Goal: Task Accomplishment & Management: Manage account settings

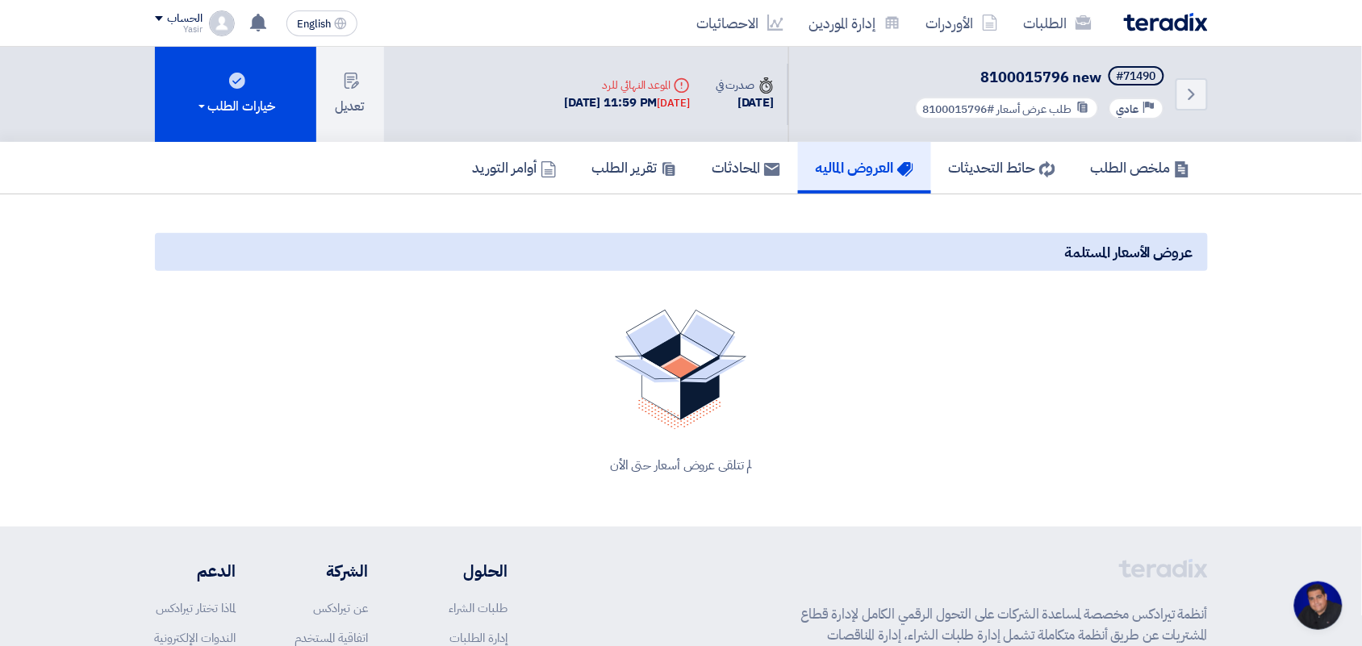
scroll to position [6, 0]
click at [965, 167] on h5 "حائط التحديثات" at bounding box center [1002, 167] width 106 height 19
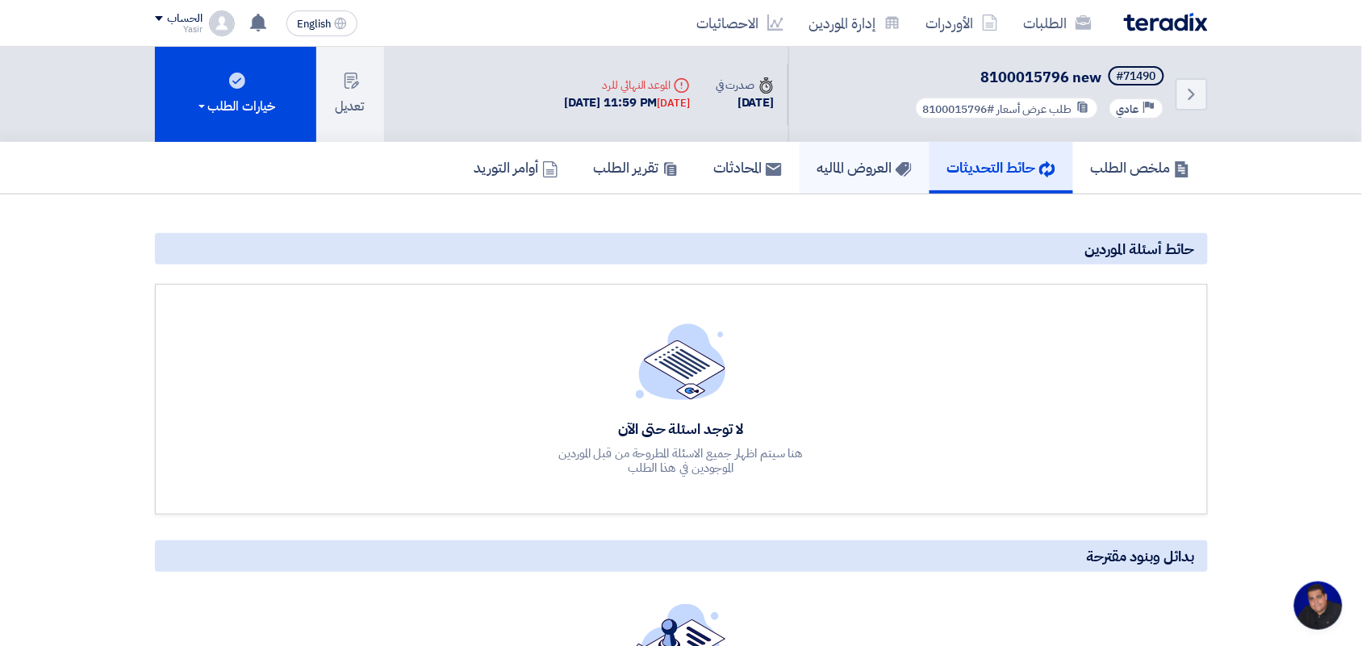
click at [874, 163] on h5 "العروض الماليه" at bounding box center [864, 167] width 94 height 19
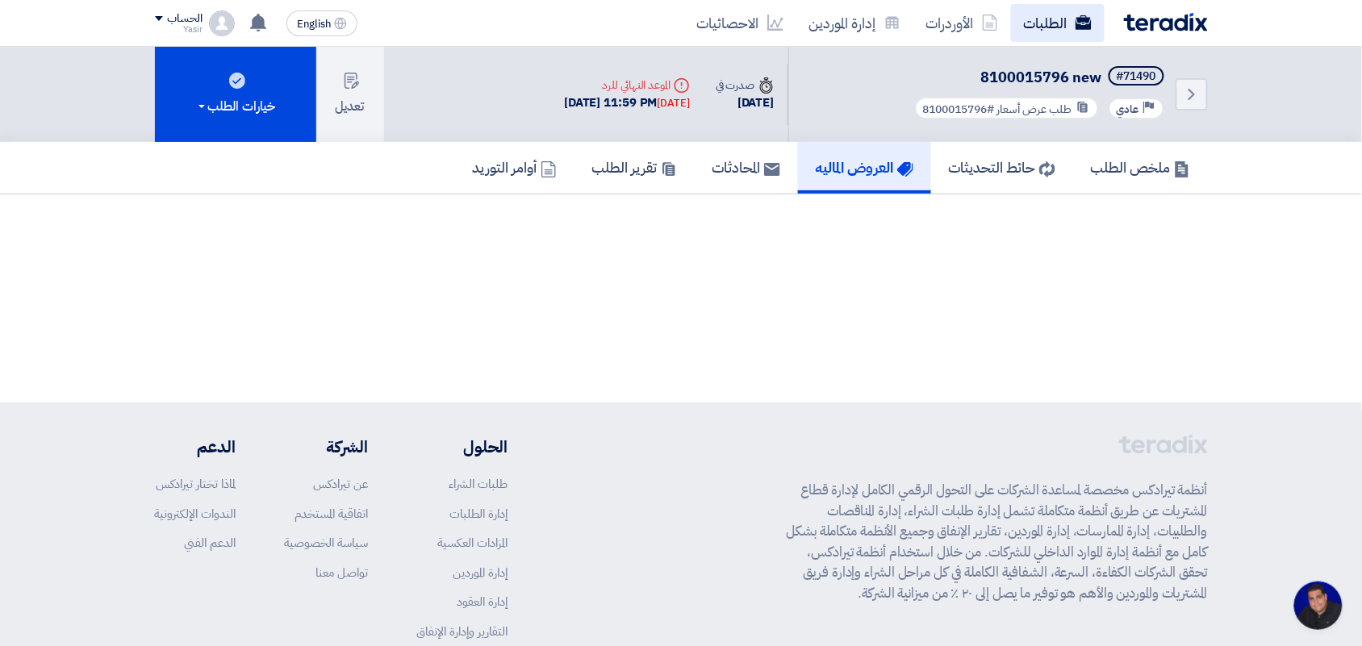
click at [1059, 32] on link "الطلبات" at bounding box center [1058, 23] width 94 height 38
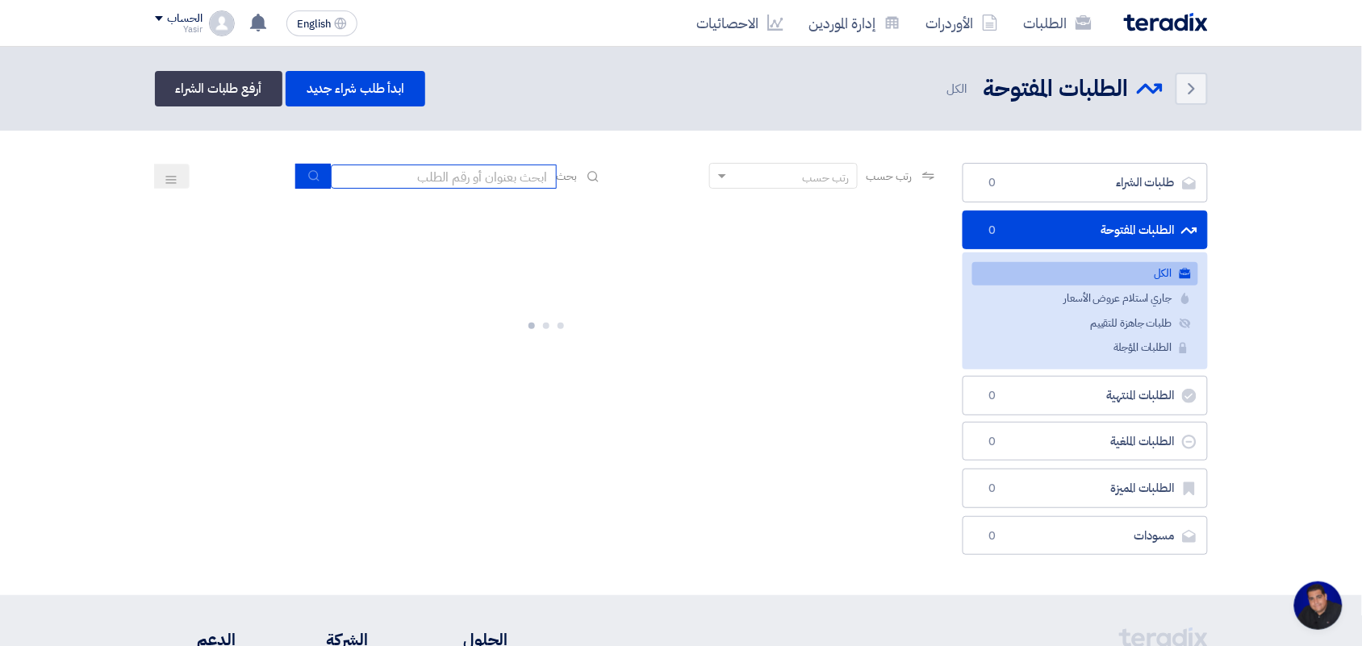
click at [490, 184] on input at bounding box center [444, 177] width 226 height 24
type input "new"
click at [316, 165] on button "submit" at bounding box center [312, 176] width 35 height 25
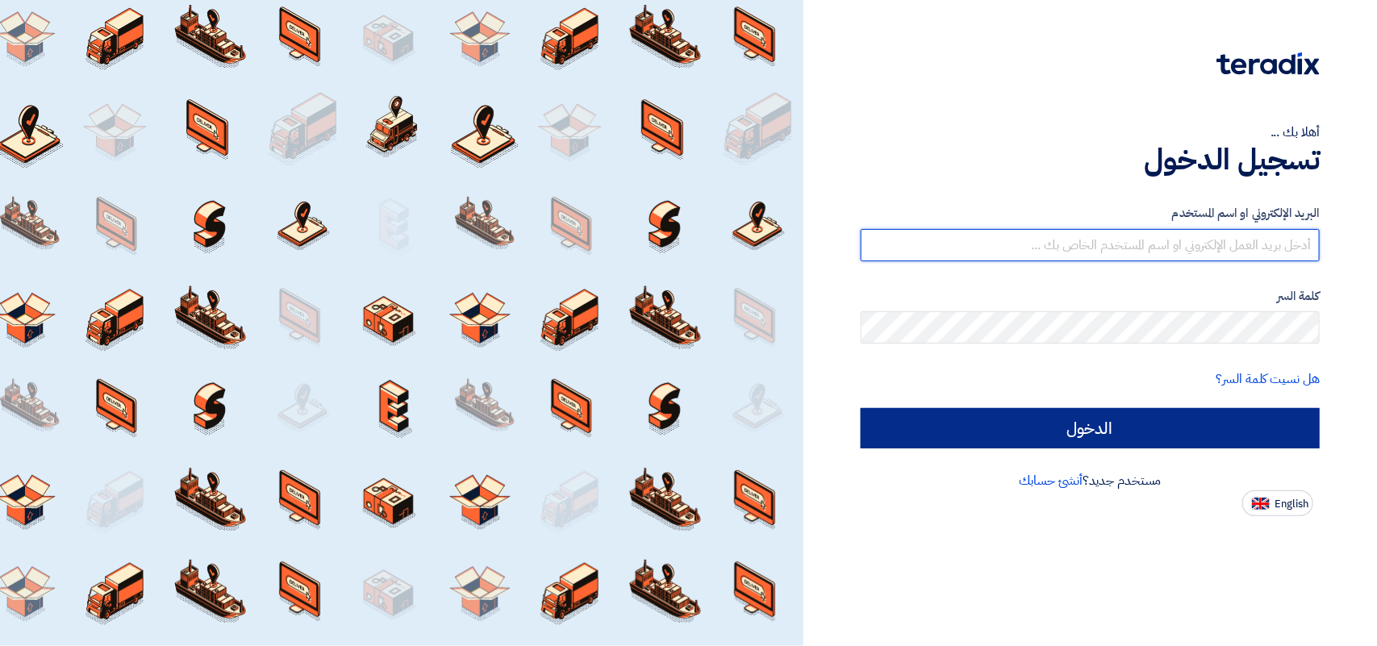
type input "[EMAIL_ADDRESS][DOMAIN_NAME]"
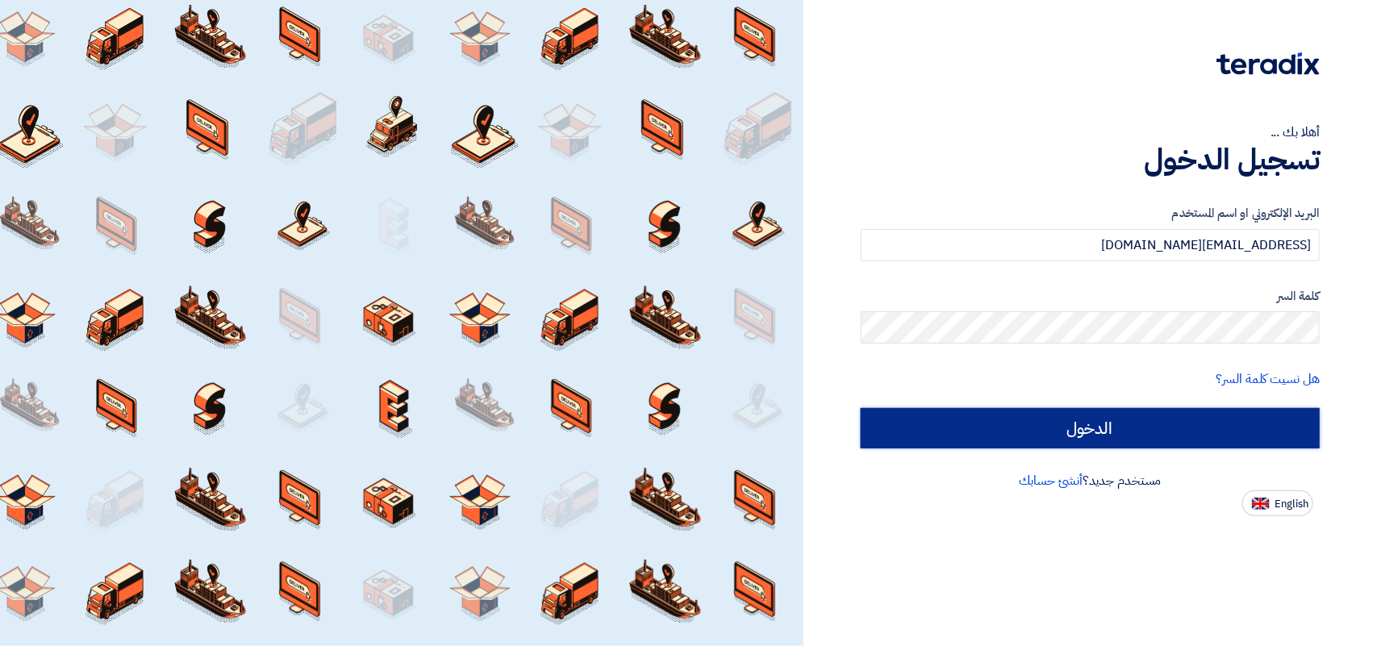
click at [968, 424] on input "الدخول" at bounding box center [1090, 428] width 459 height 40
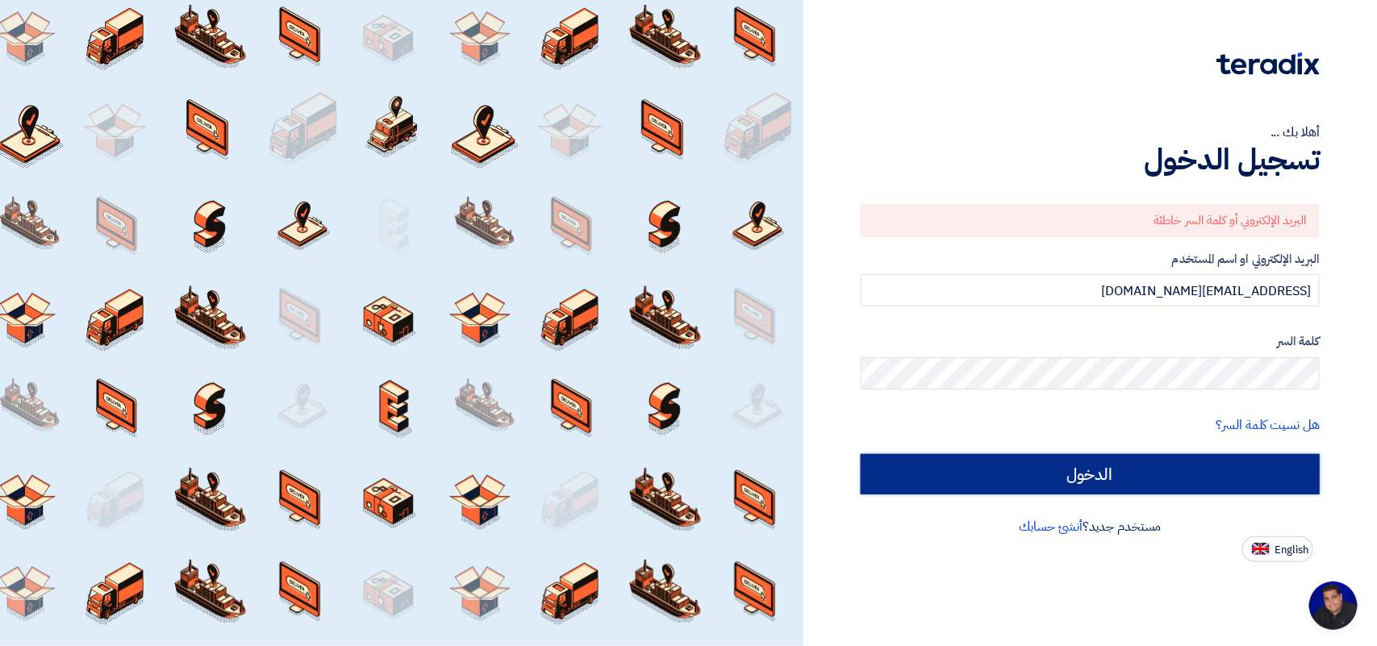
scroll to position [6, 0]
click at [1039, 470] on input "الدخول" at bounding box center [1090, 474] width 459 height 40
click at [1038, 474] on input "الدخول" at bounding box center [1090, 474] width 459 height 40
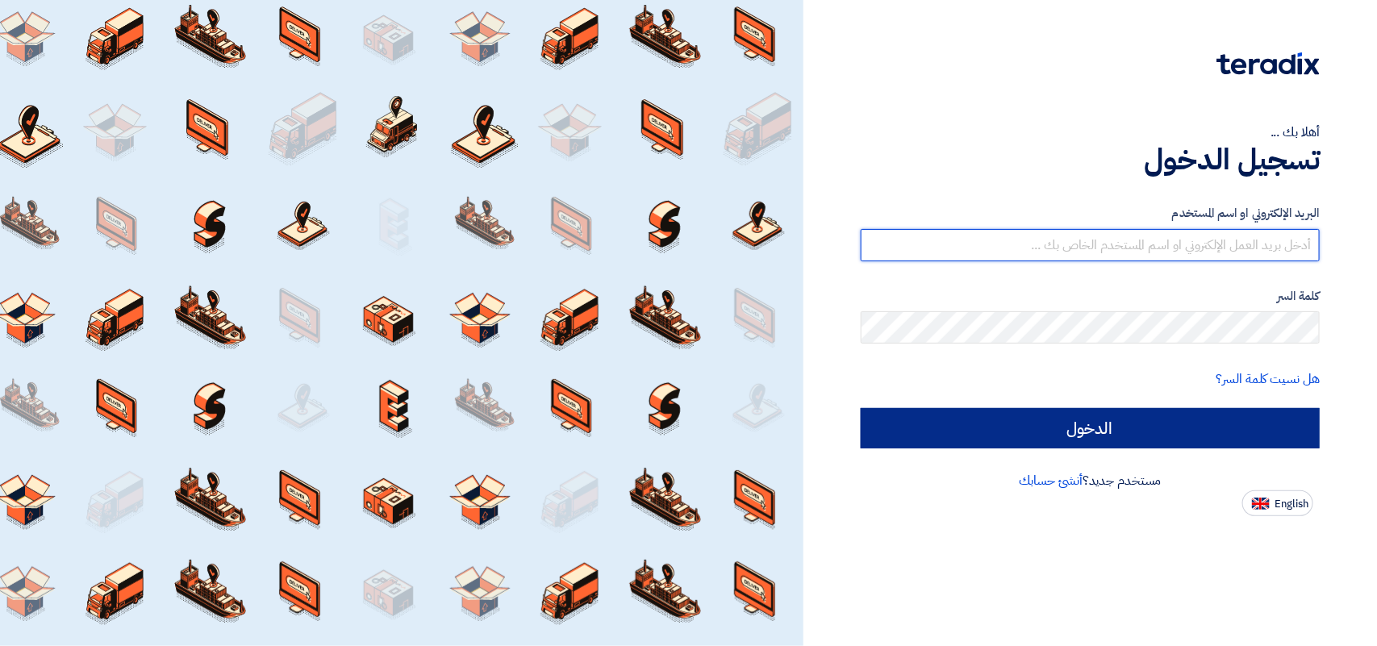
type input "[EMAIL_ADDRESS][DOMAIN_NAME]"
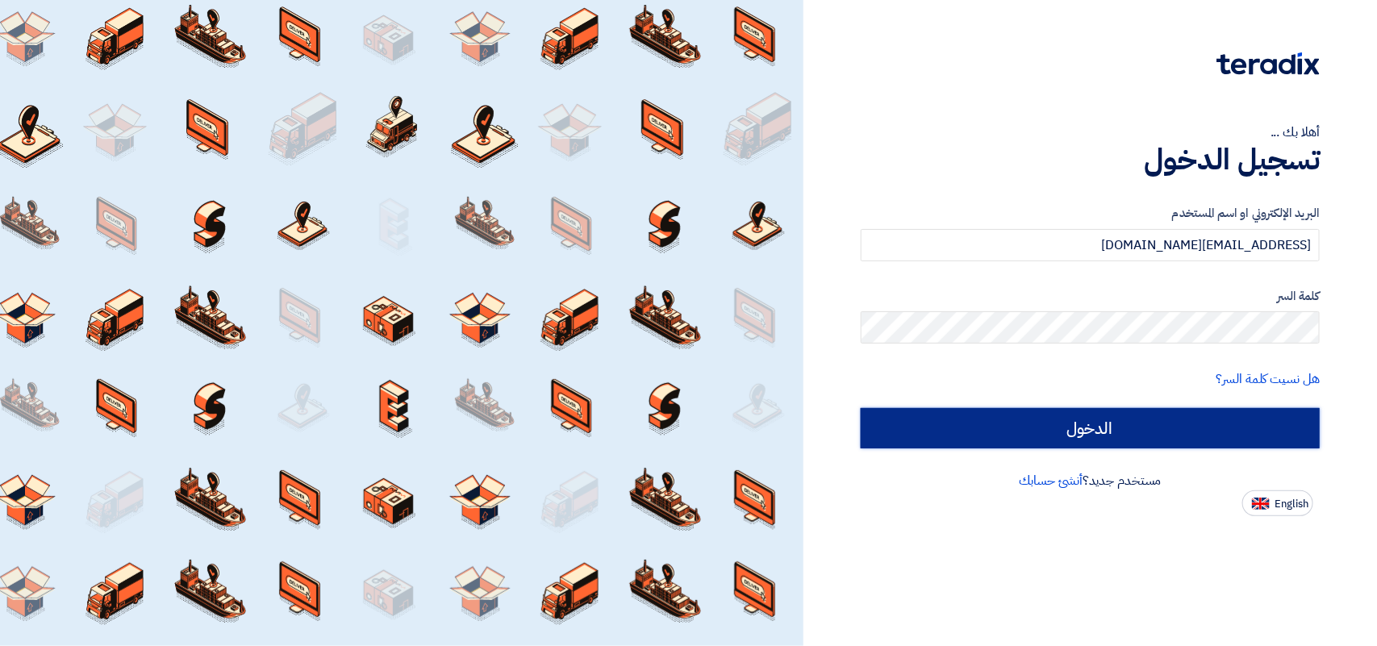
click at [1082, 428] on input "الدخول" at bounding box center [1090, 428] width 459 height 40
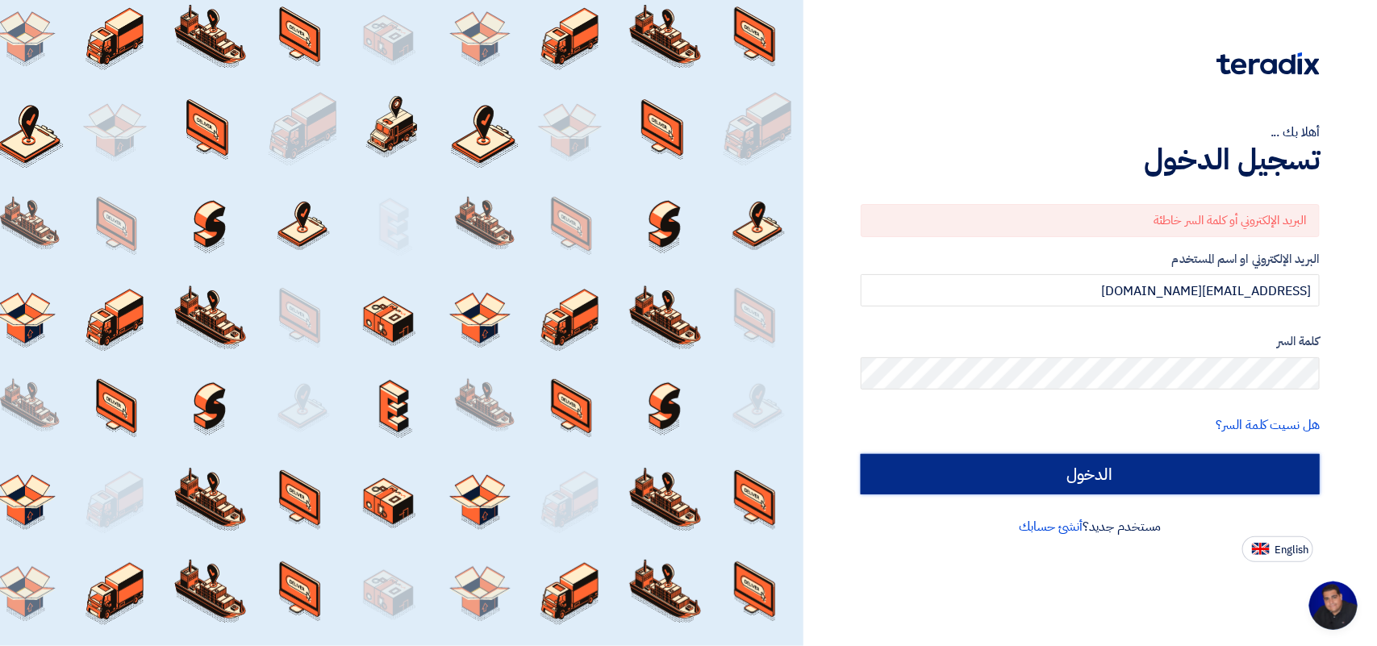
click at [1150, 469] on input "الدخول" at bounding box center [1090, 474] width 459 height 40
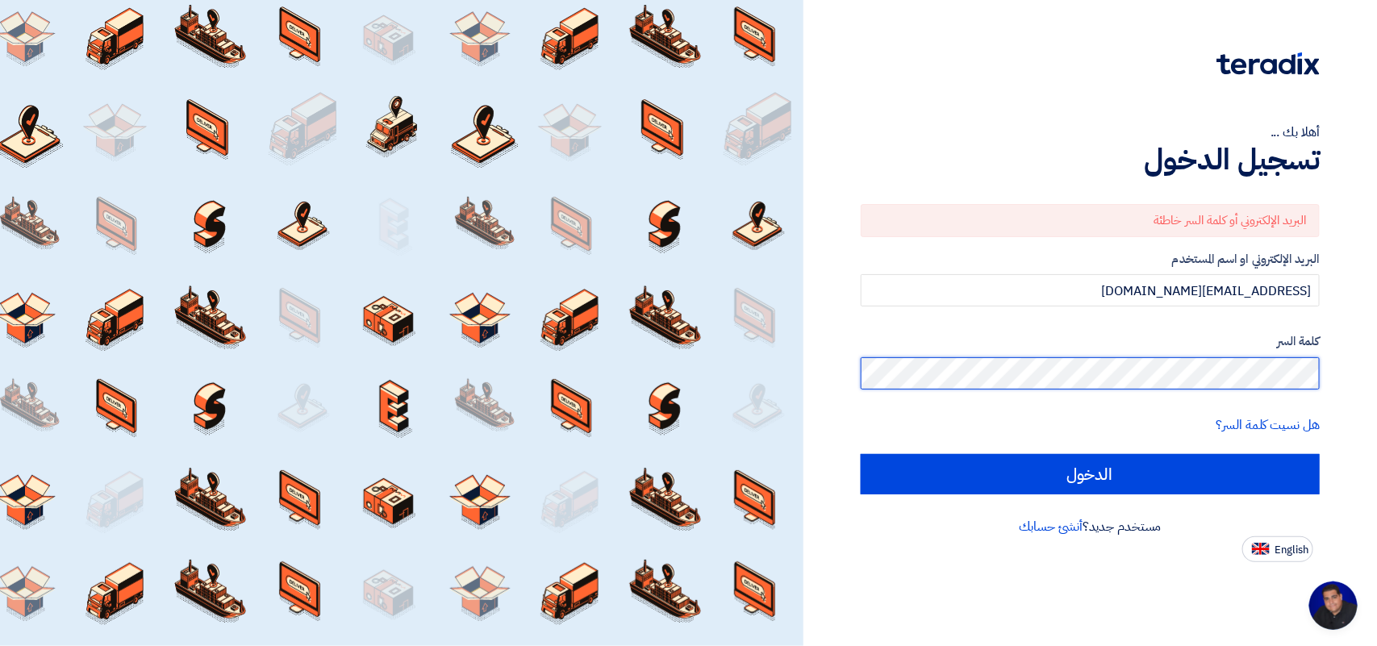
click at [1376, 369] on div "أهلا بك ... تسجيل الدخول البريد الإلكتروني أو كلمة السر خاطئة البريد الإلكتروني…" at bounding box center [1090, 323] width 574 height 646
click at [861, 454] on input "الدخول" at bounding box center [1090, 474] width 459 height 40
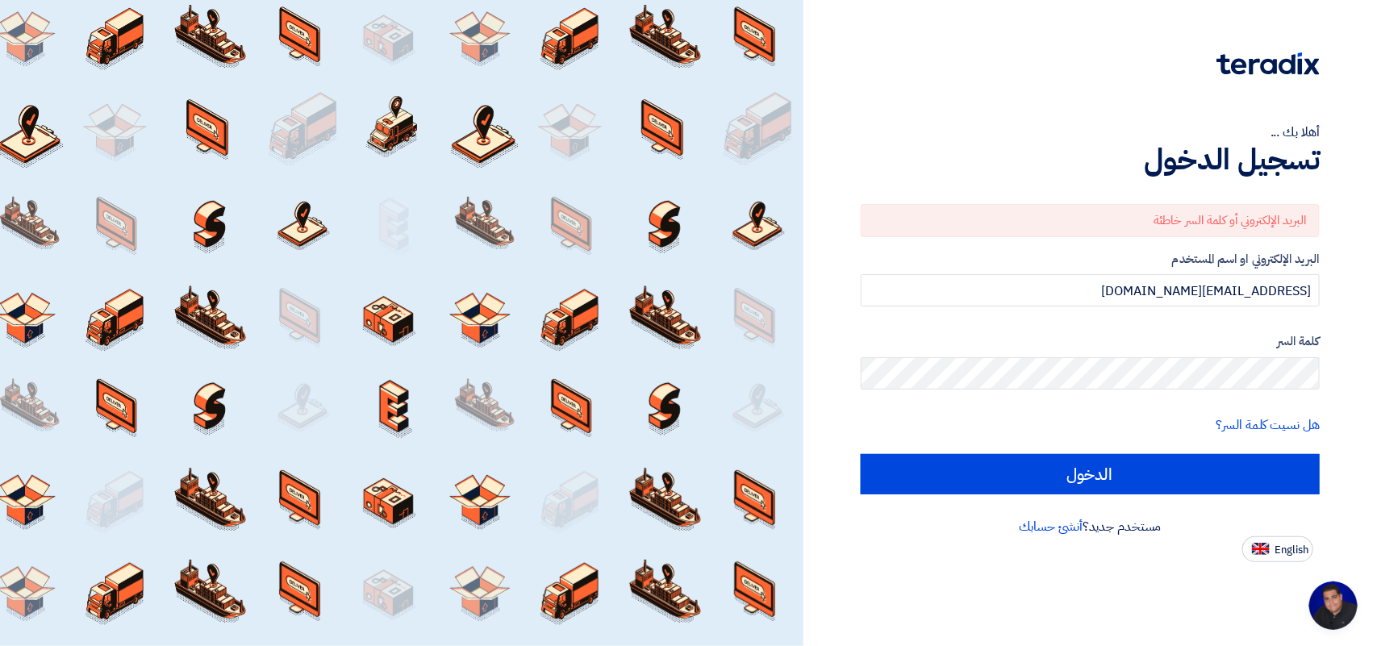
click at [908, 540] on app-language-toggle "English" at bounding box center [1090, 549] width 459 height 26
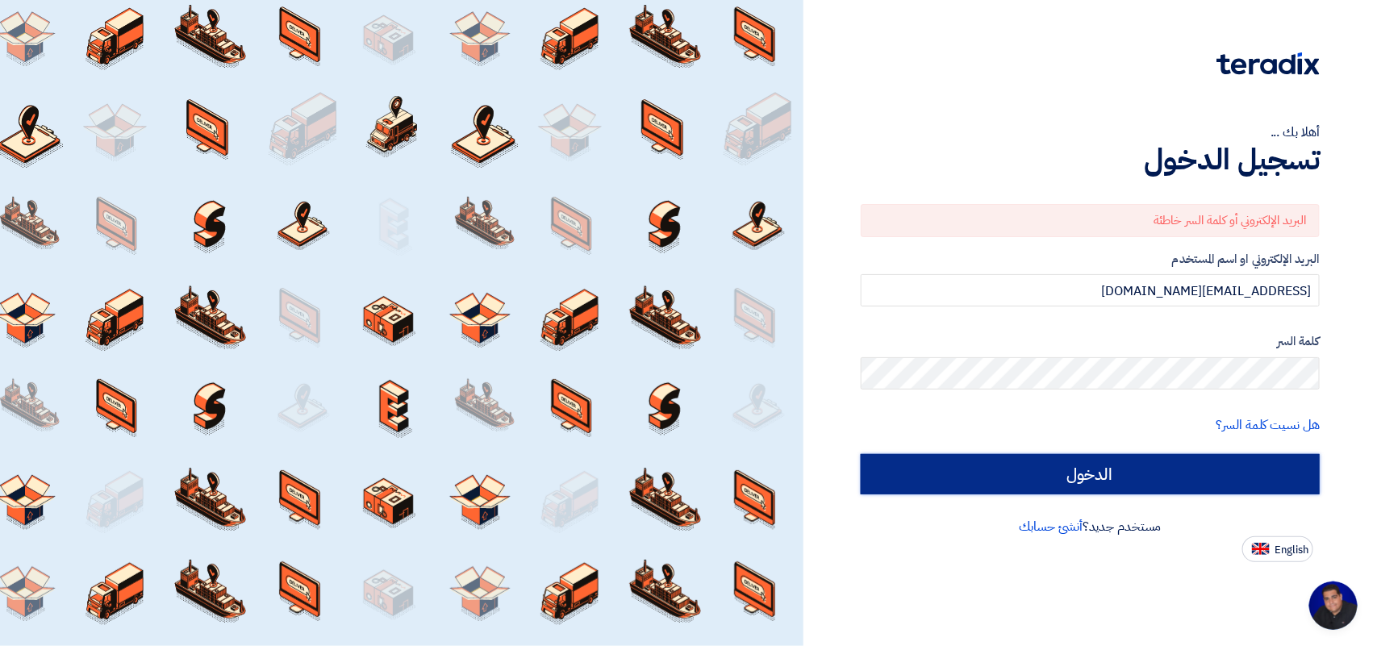
click at [1067, 478] on input "الدخول" at bounding box center [1090, 474] width 459 height 40
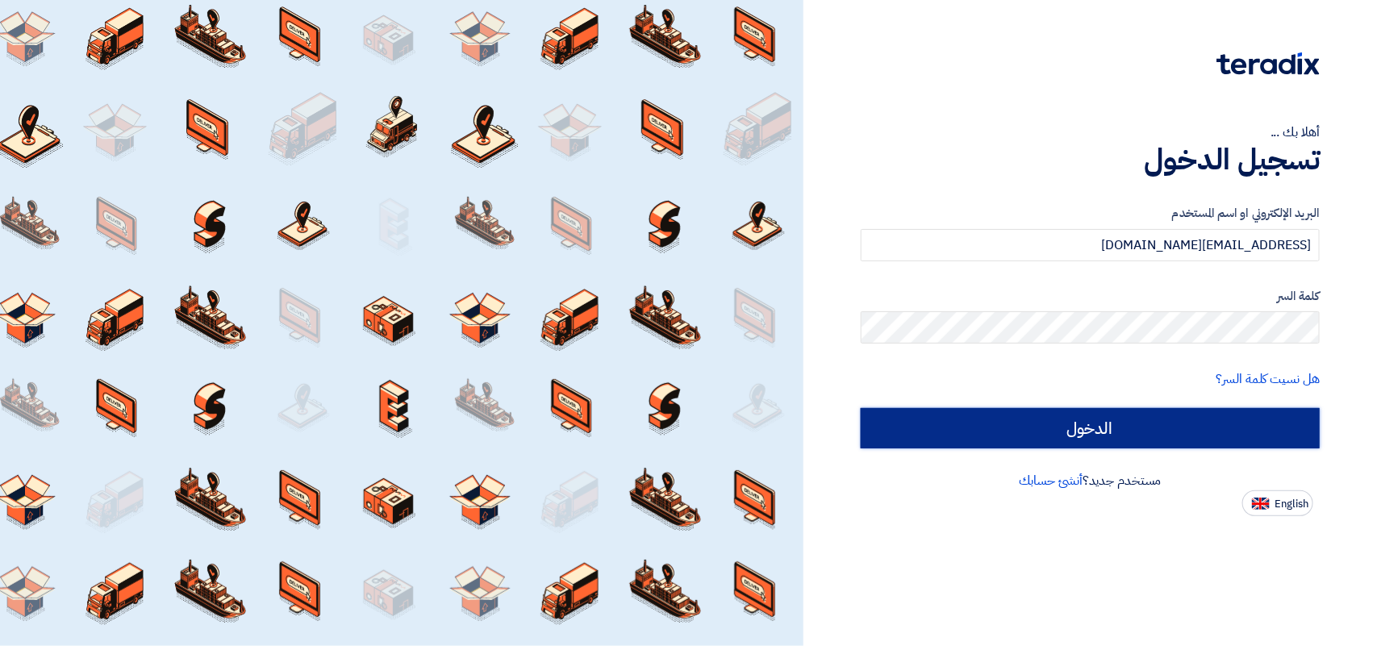
click at [1061, 432] on input "الدخول" at bounding box center [1090, 428] width 459 height 40
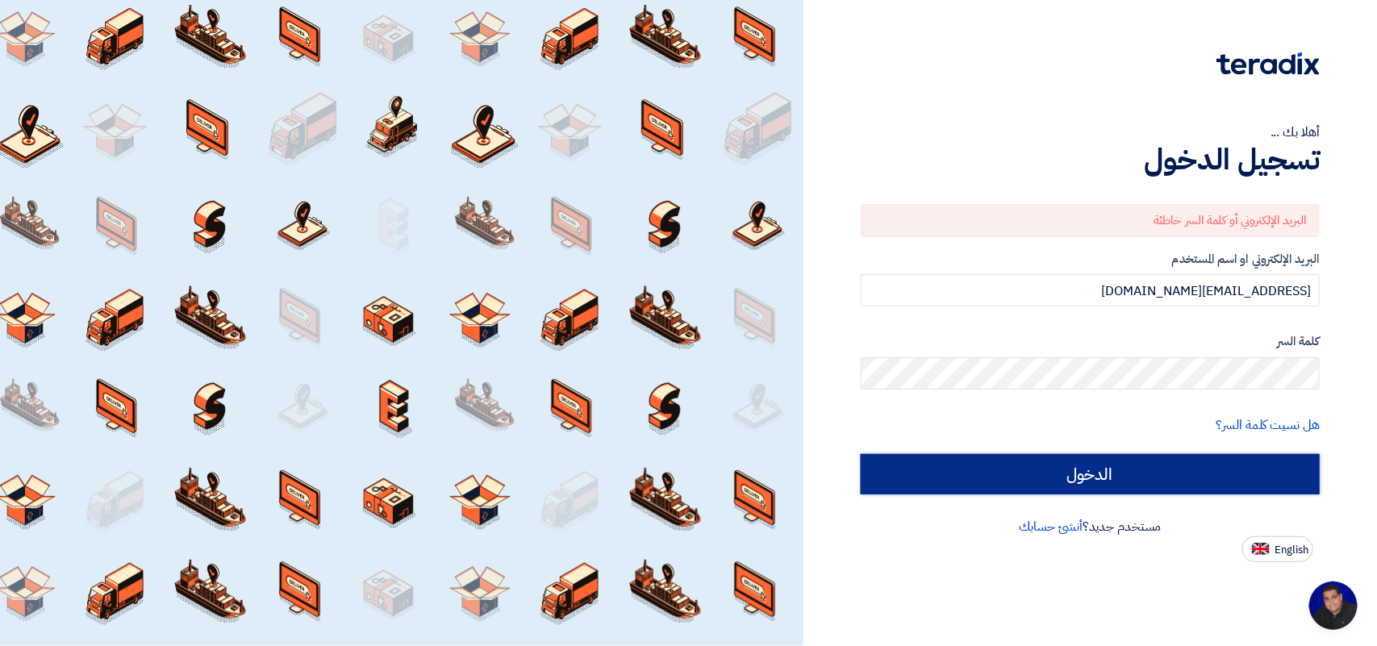
scroll to position [6, 0]
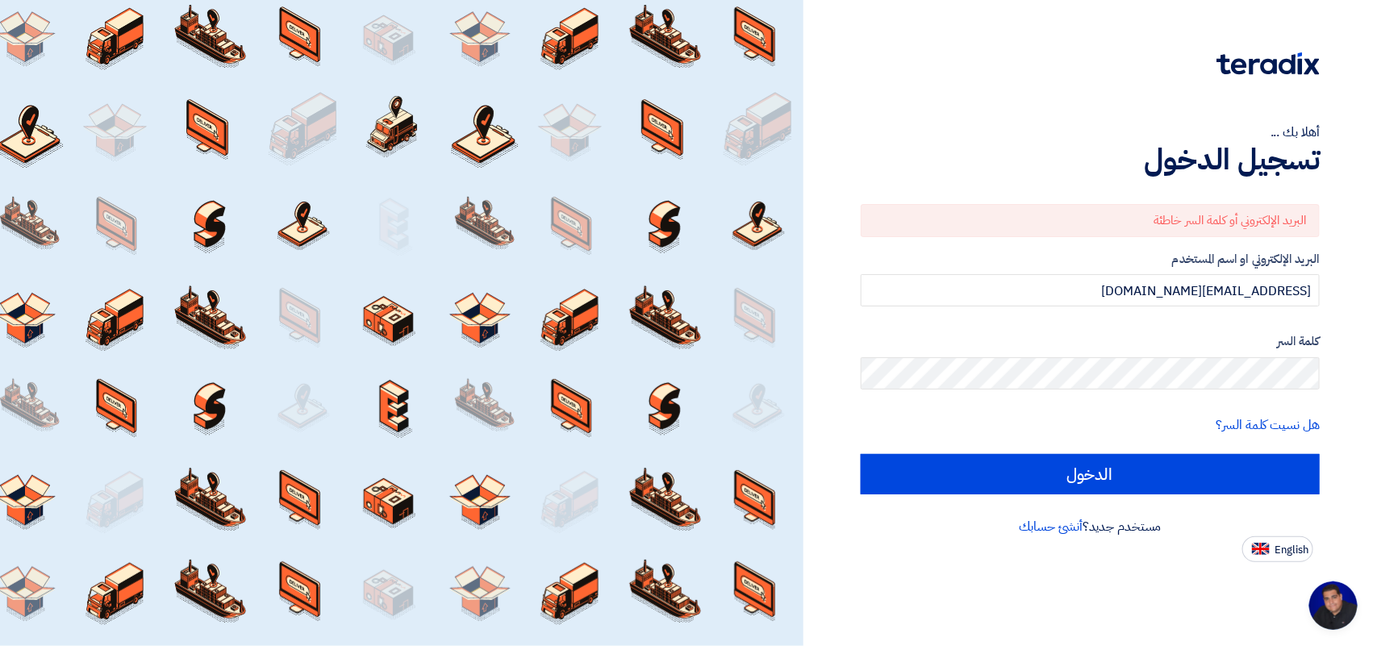
click at [1066, 332] on form "البريد الإلكتروني أو كلمة السر خاطئة البريد الإلكتروني او اسم المستخدم yasir@na…" at bounding box center [1090, 349] width 459 height 290
click at [1140, 329] on form "البريد الإلكتروني أو كلمة السر خاطئة البريد الإلكتروني او اسم المستخدم yasir@na…" at bounding box center [1090, 349] width 459 height 290
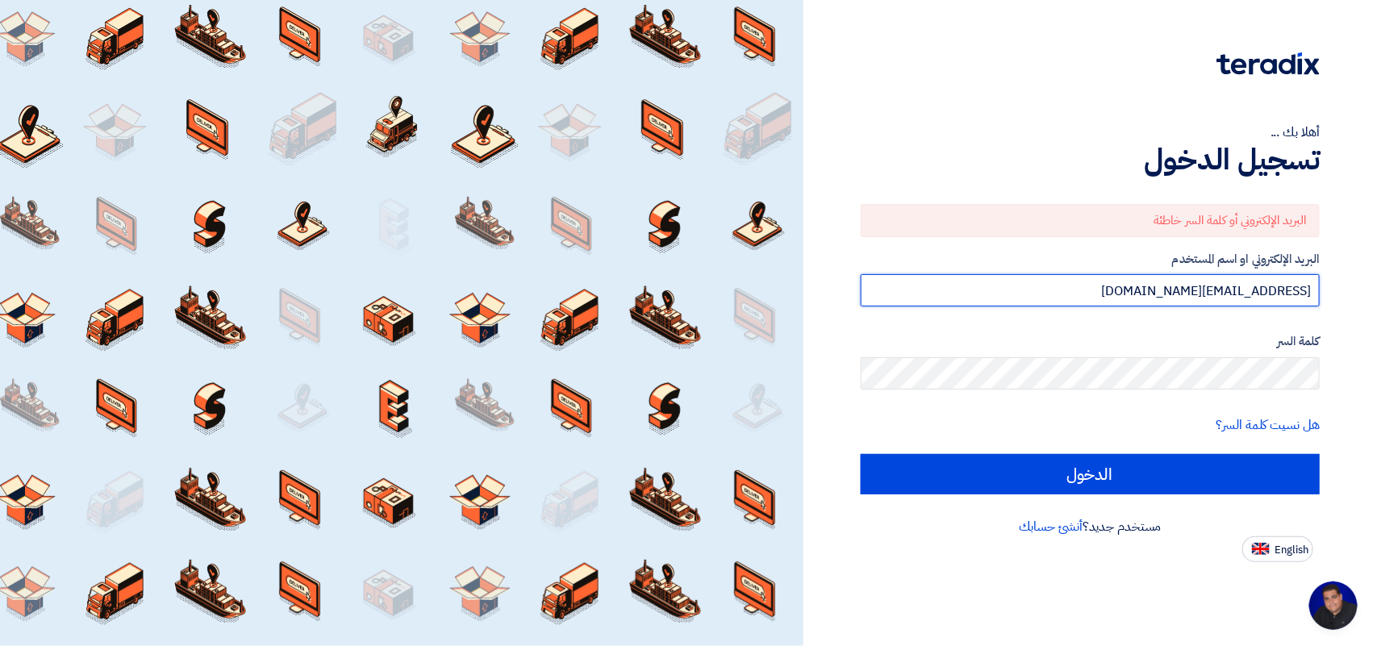
click at [1148, 287] on input "[EMAIL_ADDRESS][DOMAIN_NAME]" at bounding box center [1090, 290] width 459 height 32
drag, startPoint x: 1152, startPoint y: 284, endPoint x: 1207, endPoint y: 291, distance: 55.3
click at [1207, 291] on input "[EMAIL_ADDRESS][DOMAIN_NAME]" at bounding box center [1090, 290] width 459 height 32
type input "m.satti@nabatat.com.sa"
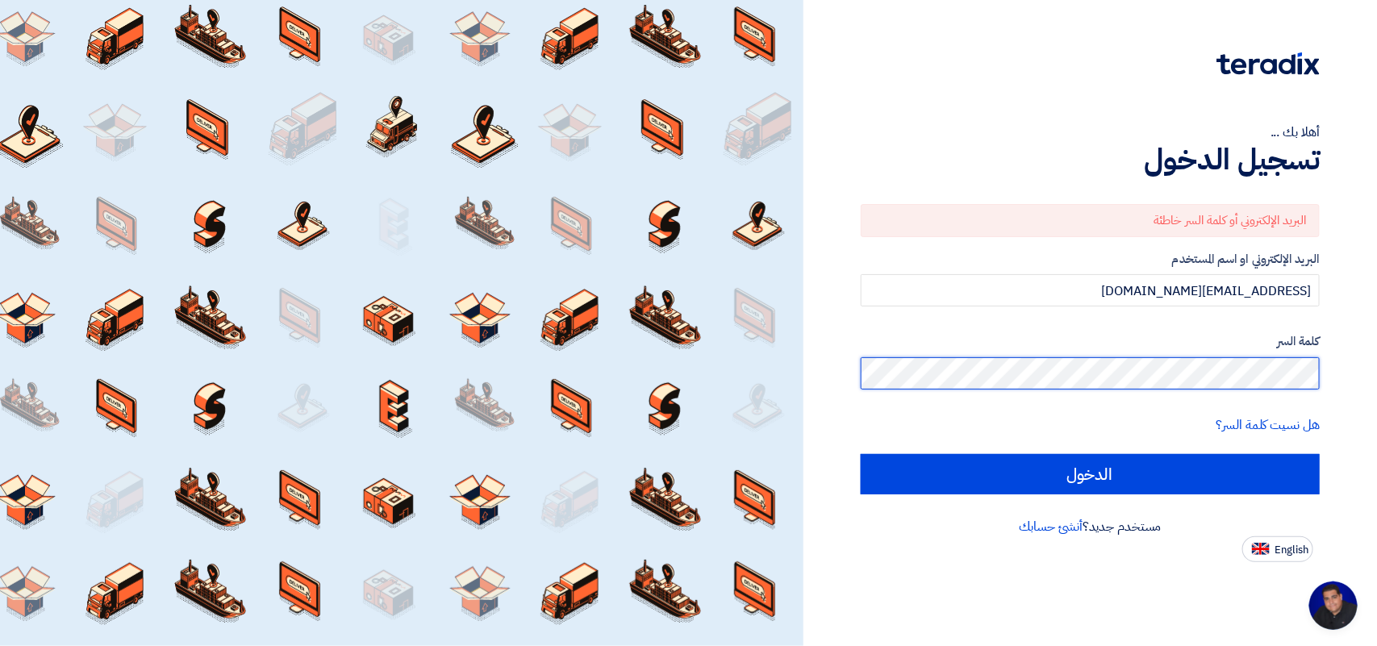
click at [1376, 386] on div "أهلا بك ... تسجيل الدخول البريد الإلكتروني أو كلمة السر خاطئة البريد الإلكتروني…" at bounding box center [1090, 323] width 574 height 646
click at [861, 454] on input "الدخول" at bounding box center [1090, 474] width 459 height 40
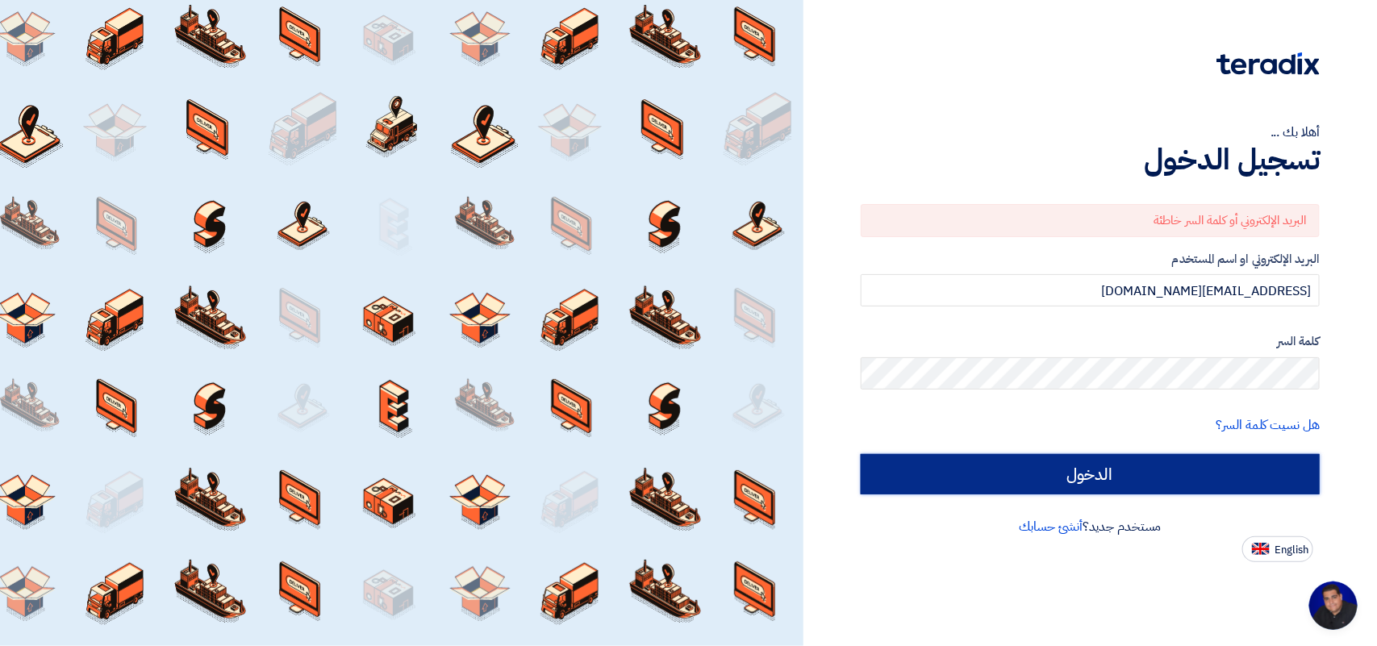
click at [964, 477] on input "الدخول" at bounding box center [1090, 474] width 459 height 40
click at [954, 469] on input "الدخول" at bounding box center [1090, 474] width 459 height 40
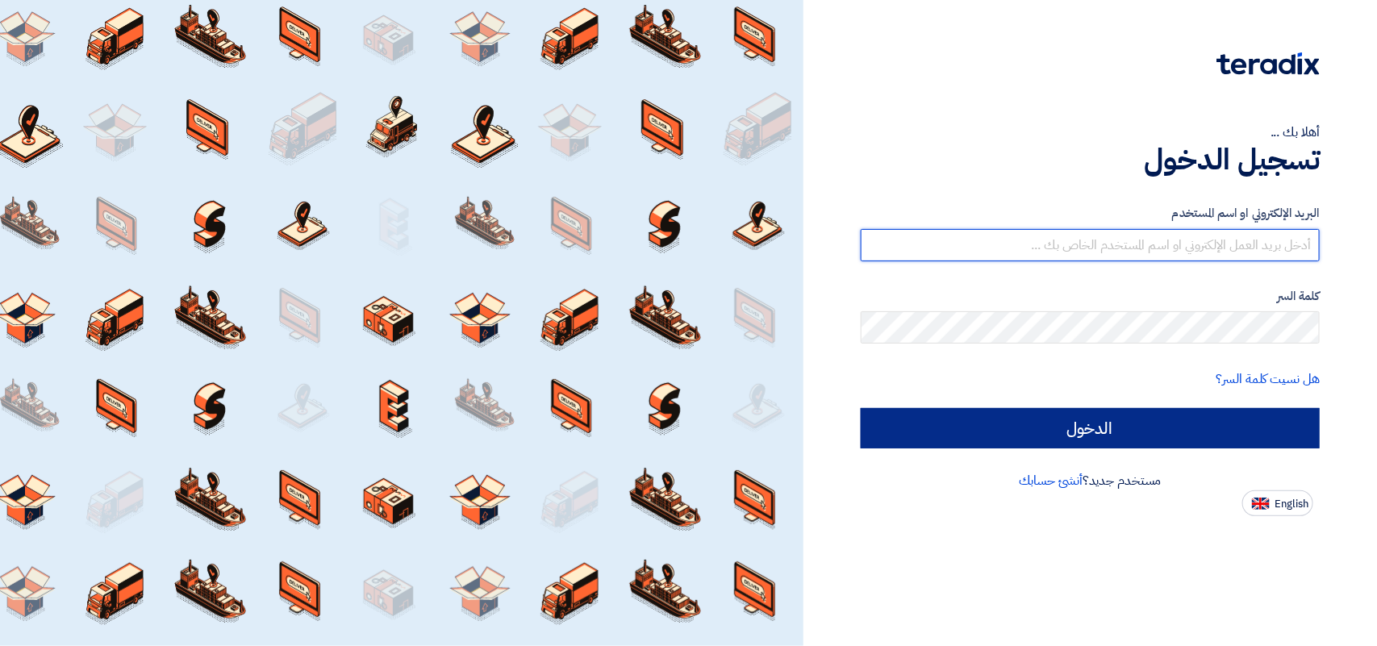
type input "[EMAIL_ADDRESS][DOMAIN_NAME]"
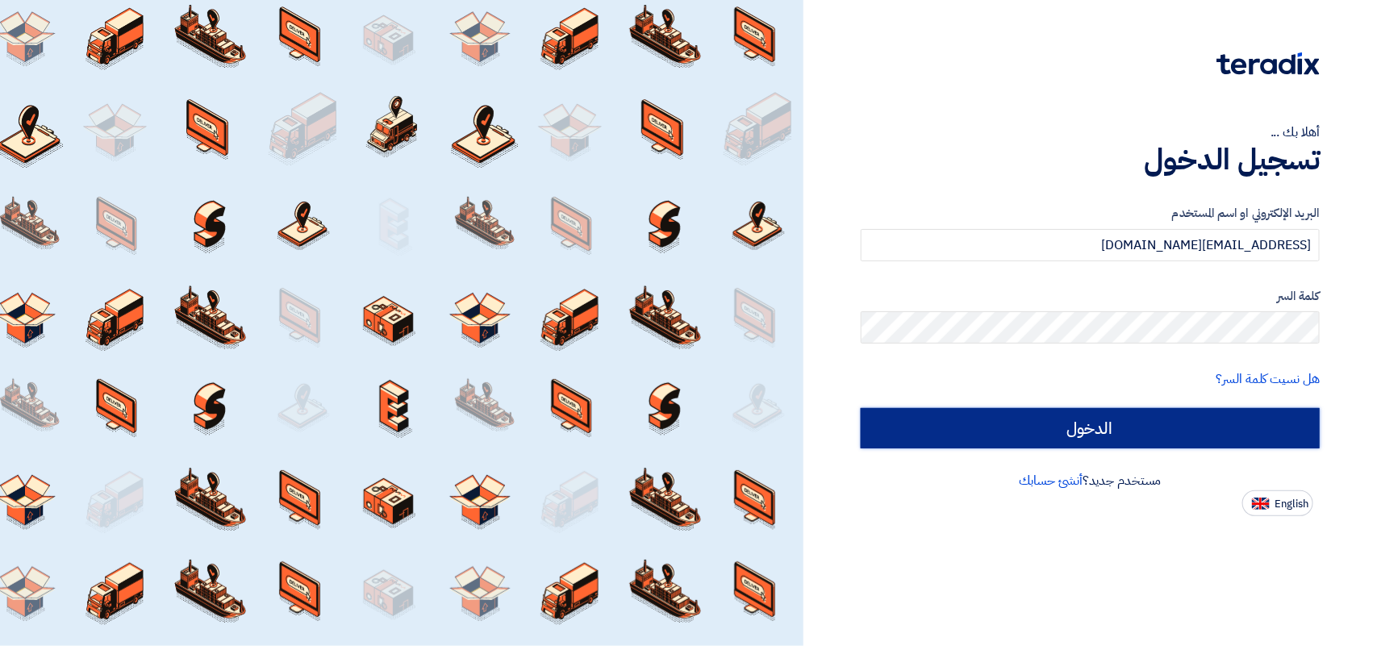
click at [1095, 425] on input "الدخول" at bounding box center [1090, 428] width 459 height 40
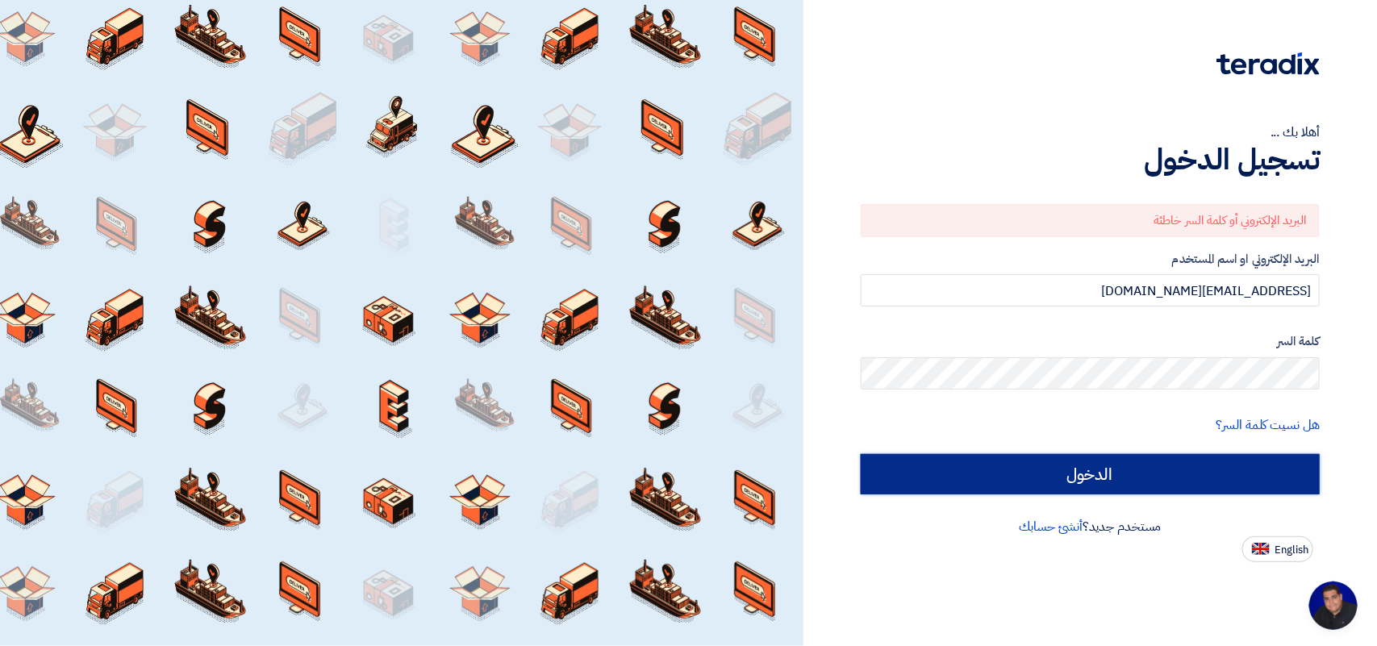
scroll to position [6, 0]
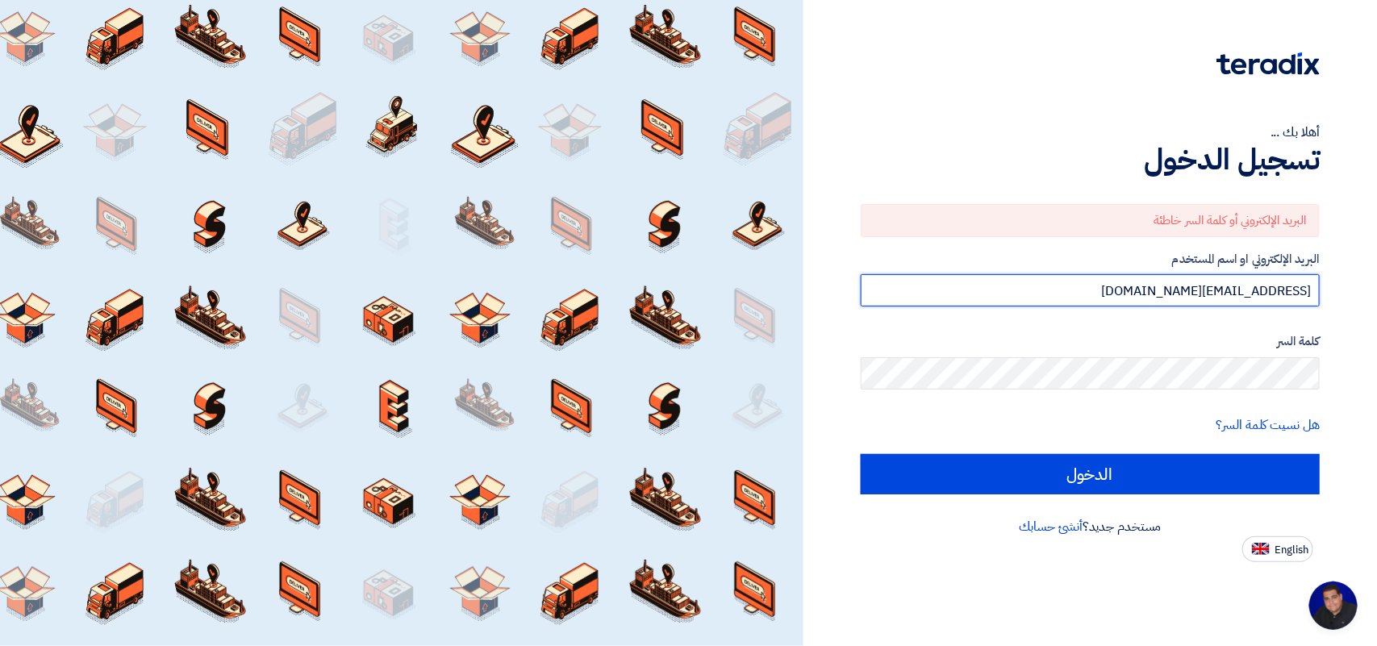
drag, startPoint x: 1148, startPoint y: 303, endPoint x: 1376, endPoint y: 308, distance: 228.3
click at [1376, 308] on div "أهلا بك ... تسجيل الدخول البريد الإلكتروني أو كلمة السر خاطئة البريد الإلكتروني…" at bounding box center [1090, 323] width 574 height 646
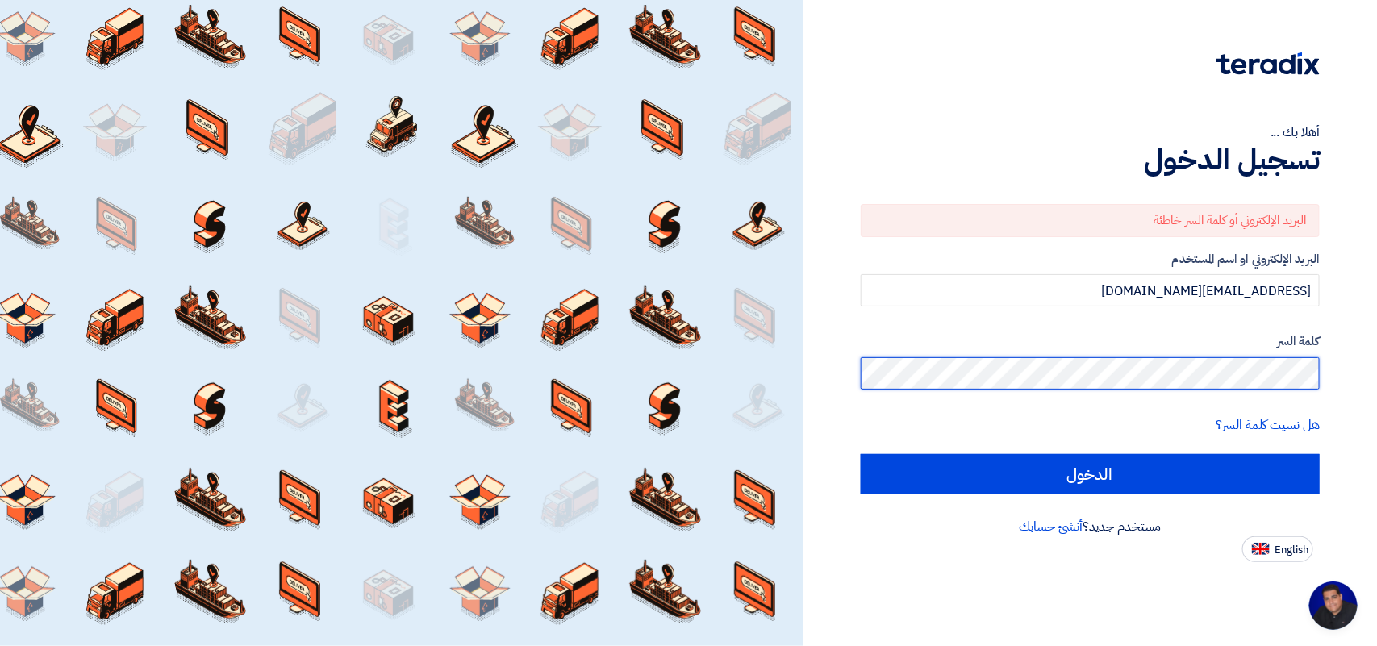
click at [1376, 384] on div "أهلا بك ... تسجيل الدخول البريد الإلكتروني أو كلمة السر خاطئة البريد الإلكتروني…" at bounding box center [1090, 323] width 574 height 646
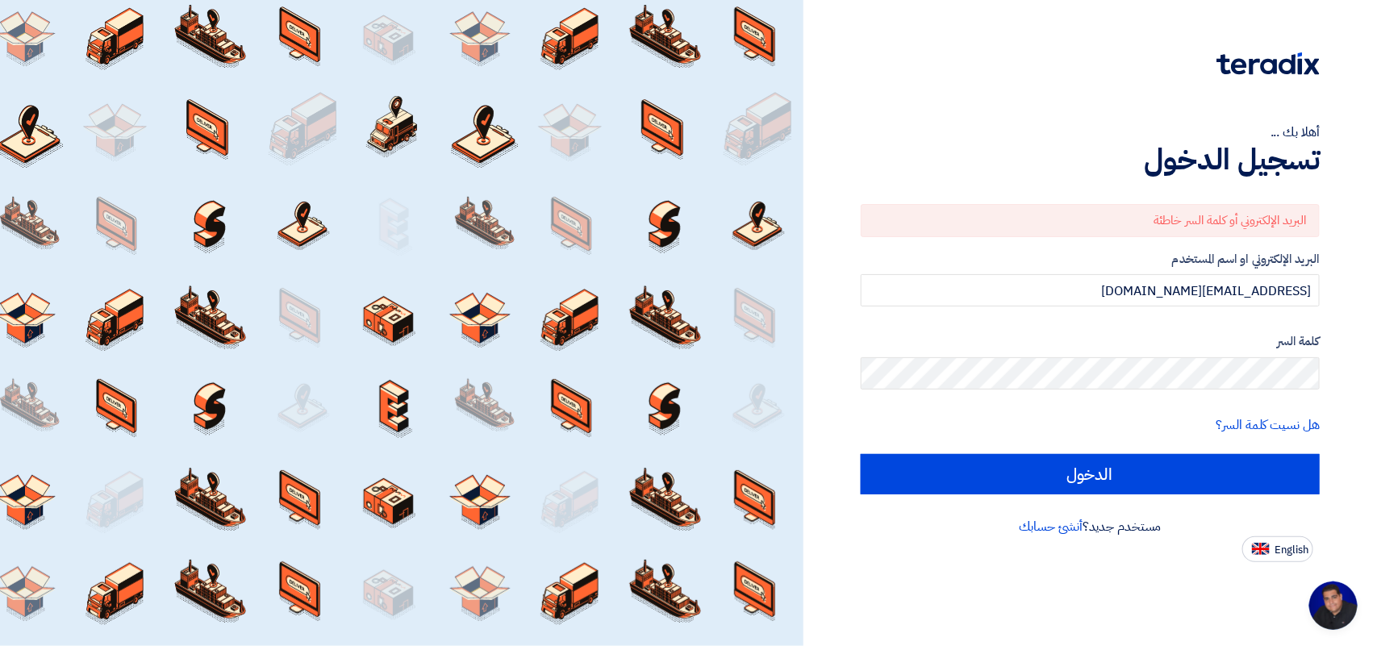
click at [1083, 436] on form "البريد الإلكتروني أو كلمة السر خاطئة البريد الإلكتروني او اسم المستخدم yasir@na…" at bounding box center [1090, 349] width 459 height 290
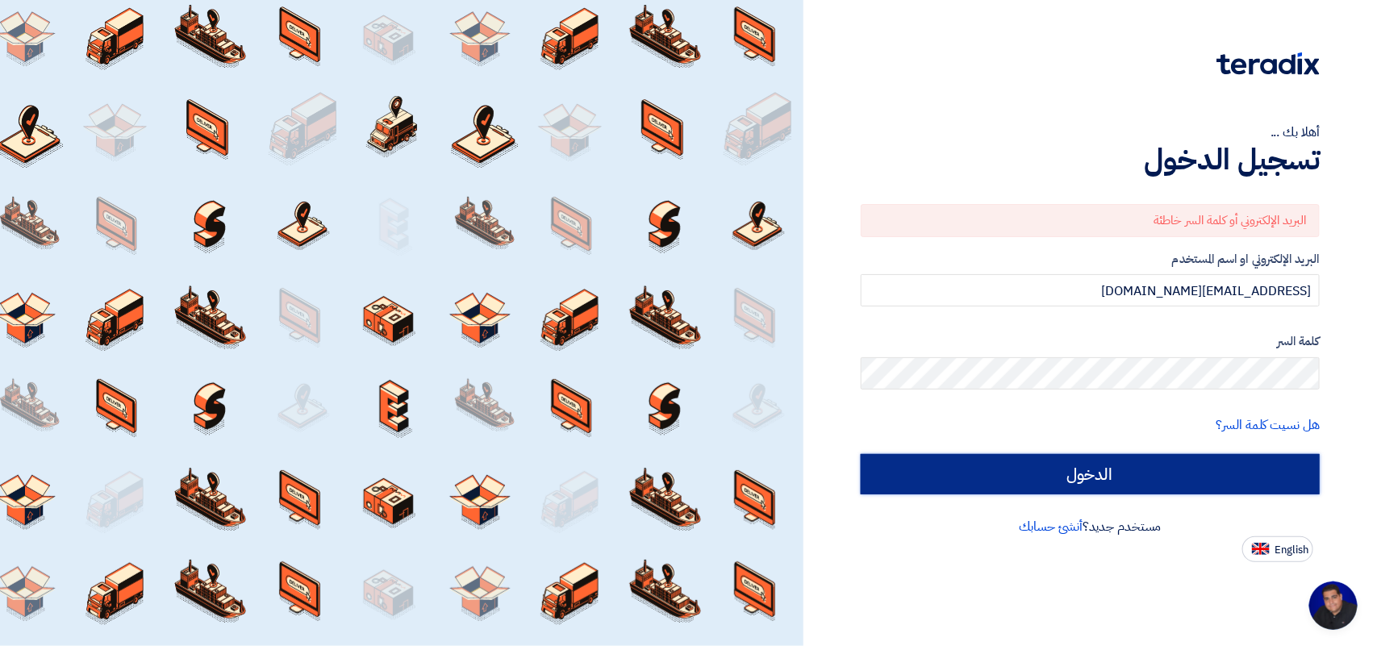
click at [1050, 466] on input "الدخول" at bounding box center [1090, 474] width 459 height 40
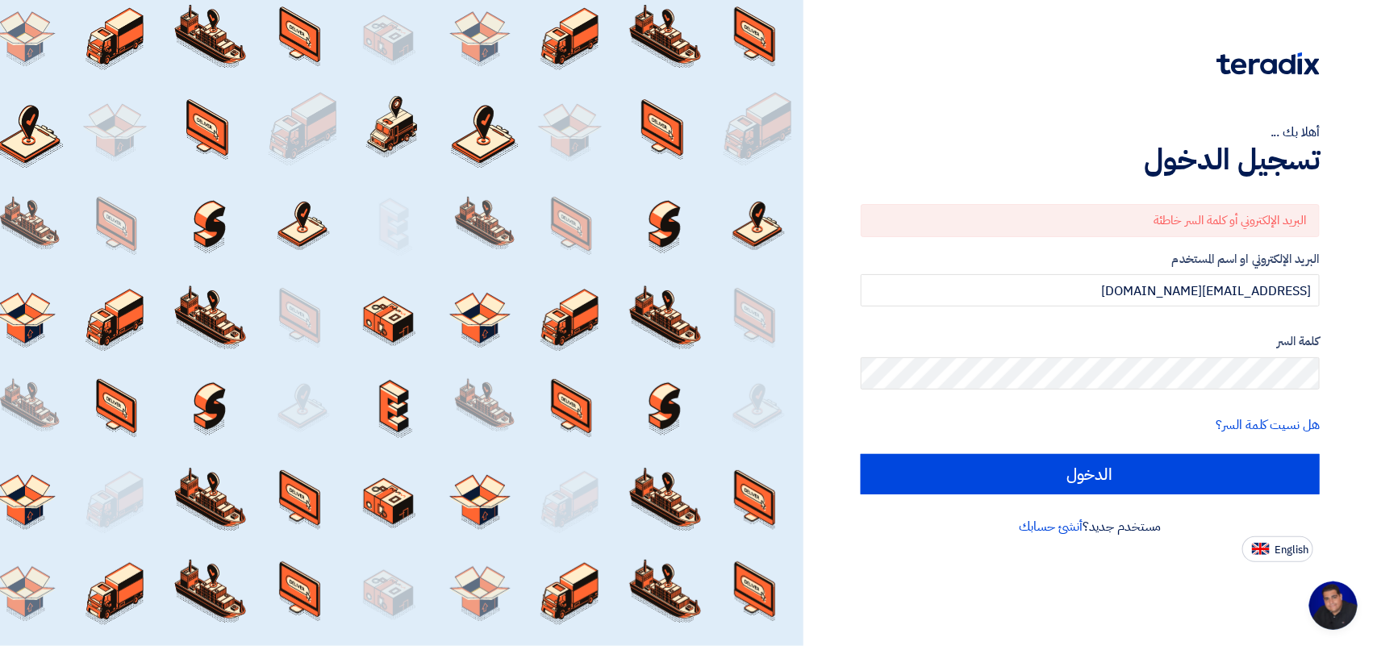
click at [1041, 422] on div "هل نسيت كلمة السر؟" at bounding box center [1090, 424] width 459 height 19
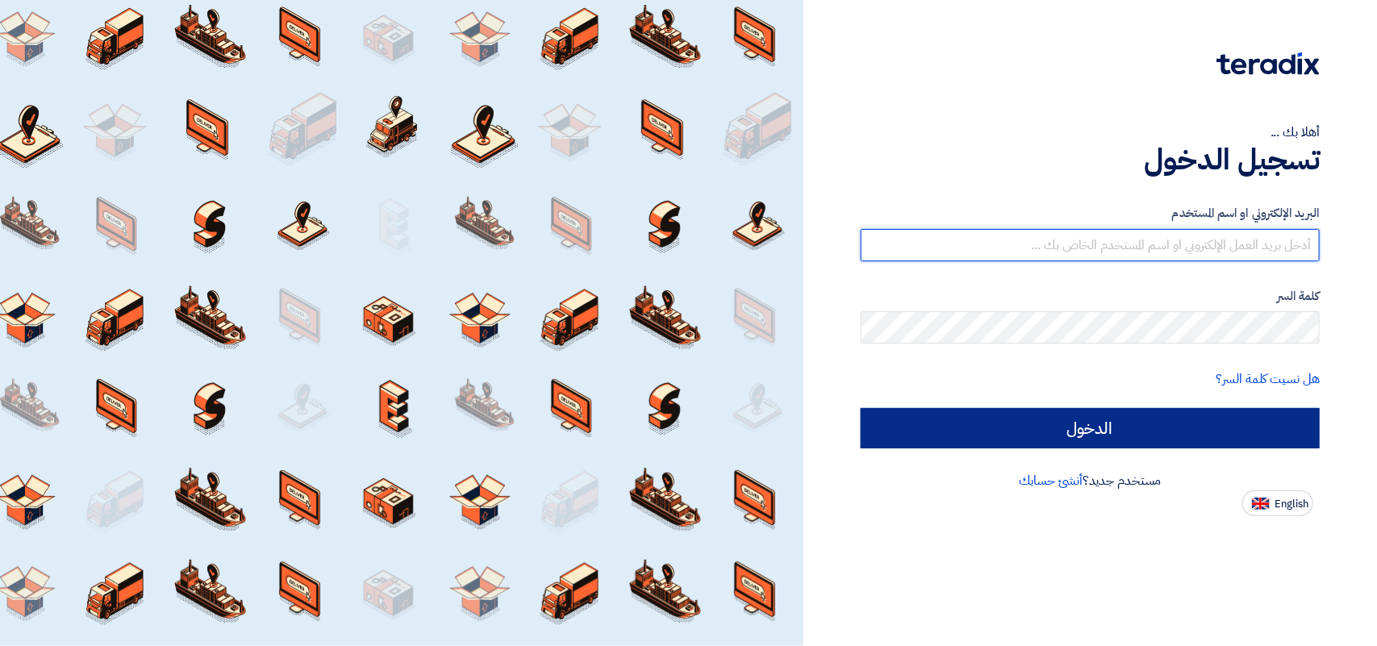
type input "[EMAIL_ADDRESS][DOMAIN_NAME]"
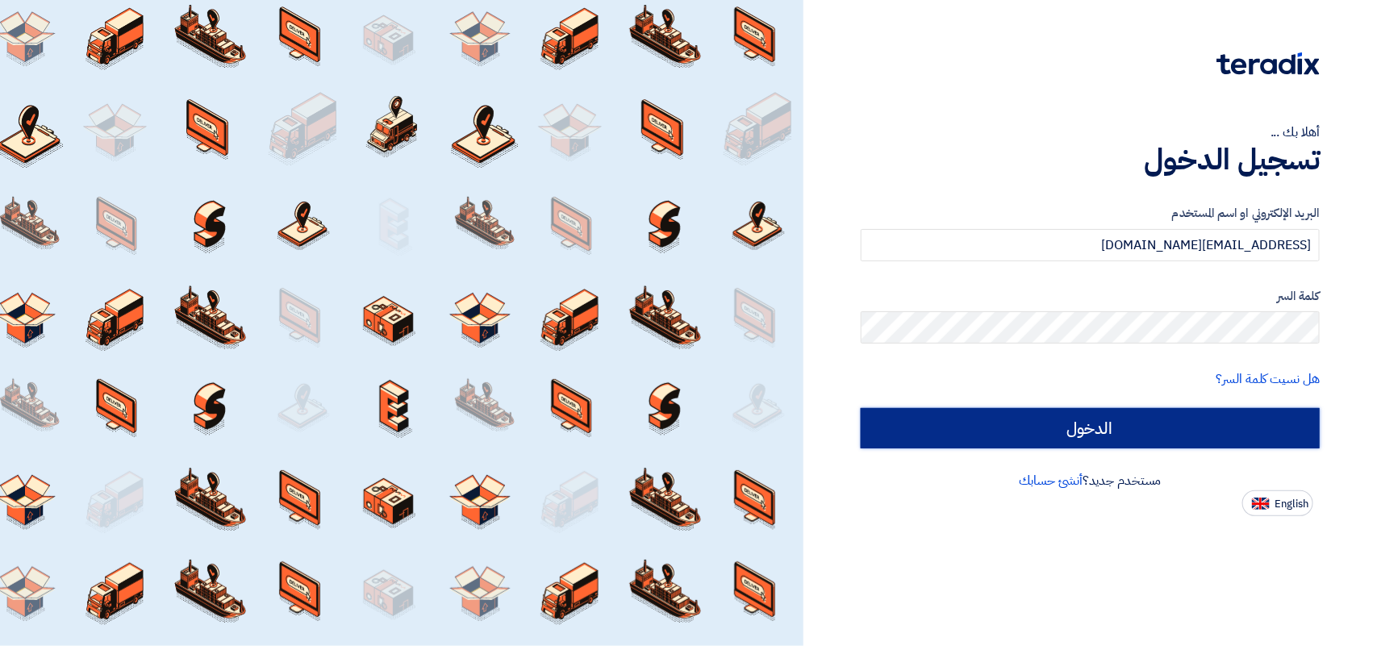
click at [1082, 442] on input "الدخول" at bounding box center [1090, 428] width 459 height 40
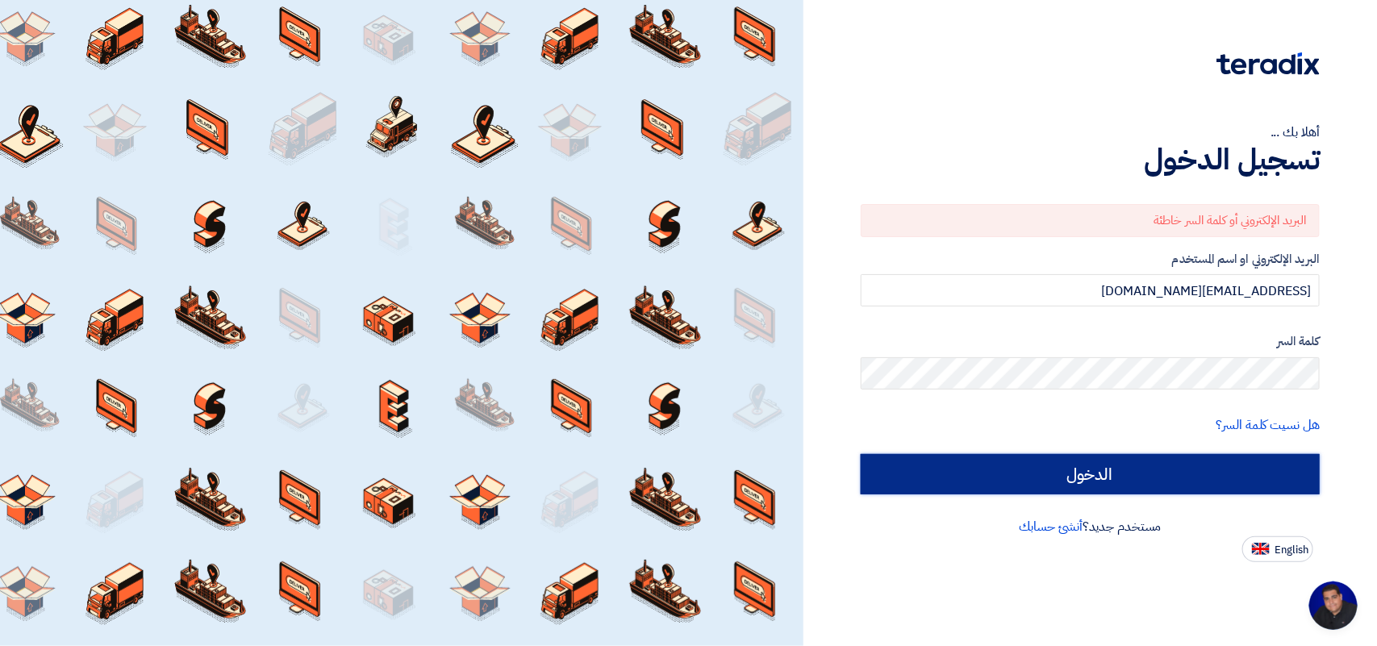
scroll to position [6, 0]
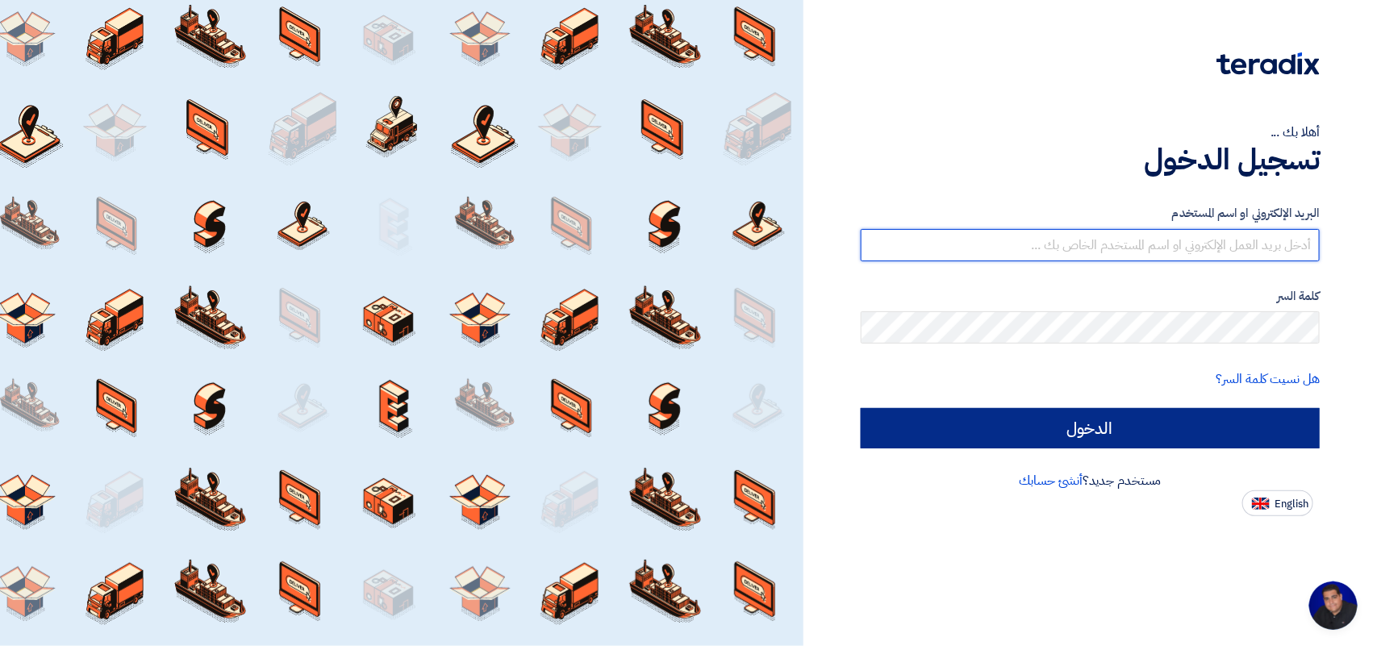
type input "[EMAIL_ADDRESS][DOMAIN_NAME]"
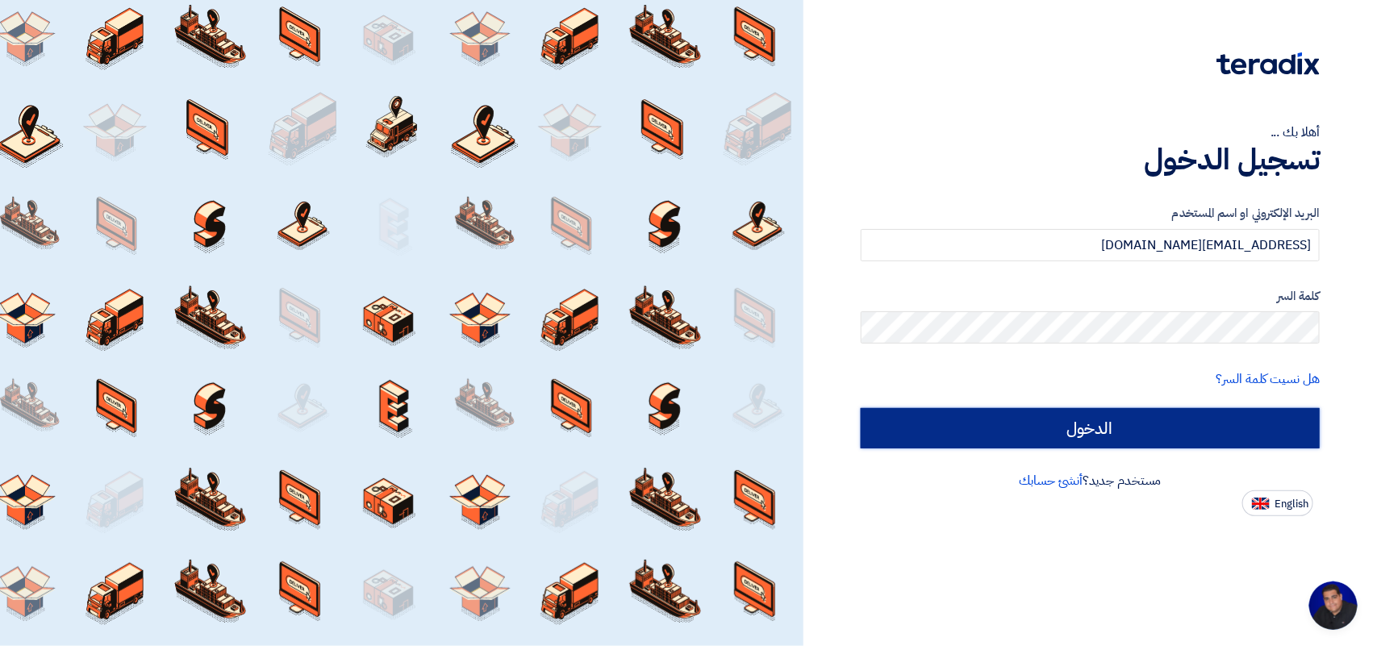
click at [1142, 412] on input "الدخول" at bounding box center [1090, 428] width 459 height 40
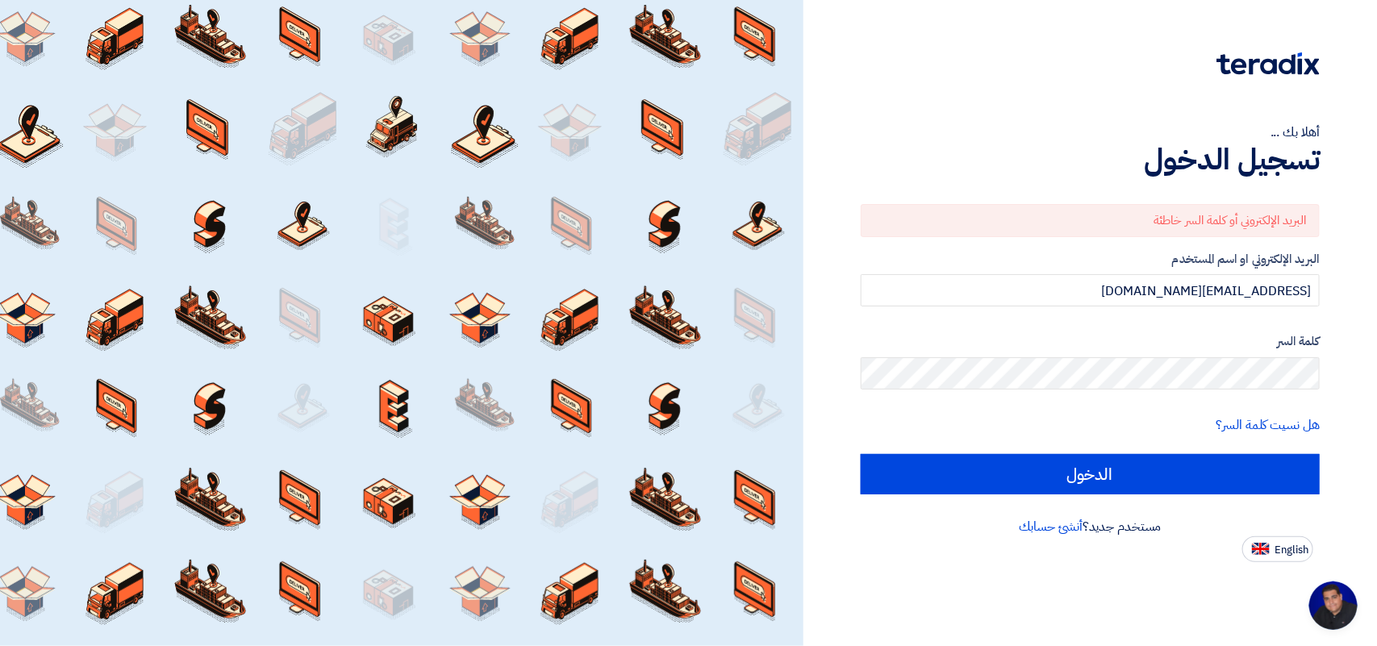
click at [1078, 218] on div "البريد الإلكتروني أو كلمة السر خاطئة" at bounding box center [1090, 220] width 459 height 33
click at [1079, 219] on div "البريد الإلكتروني أو كلمة السر خاطئة" at bounding box center [1090, 220] width 459 height 33
click at [1019, 139] on div "أهلا بك ..." at bounding box center [1090, 132] width 459 height 19
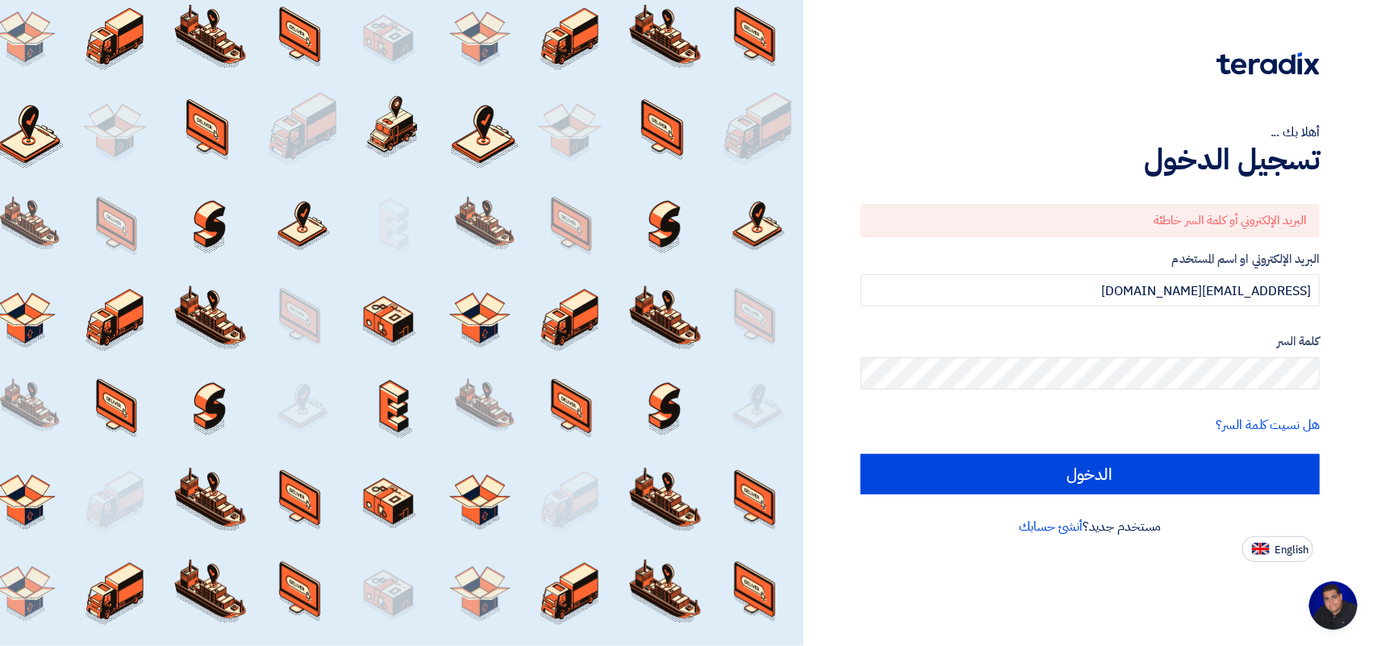
click at [1079, 107] on div "أهلا بك ... تسجيل الدخول البريد الإلكتروني أو كلمة السر خاطئة البريد الإلكتروني…" at bounding box center [1090, 281] width 549 height 562
click at [1034, 31] on div "أهلا بك ... تسجيل الدخول البريد الإلكتروني أو كلمة السر خاطئة البريد الإلكتروني…" at bounding box center [1090, 281] width 549 height 562
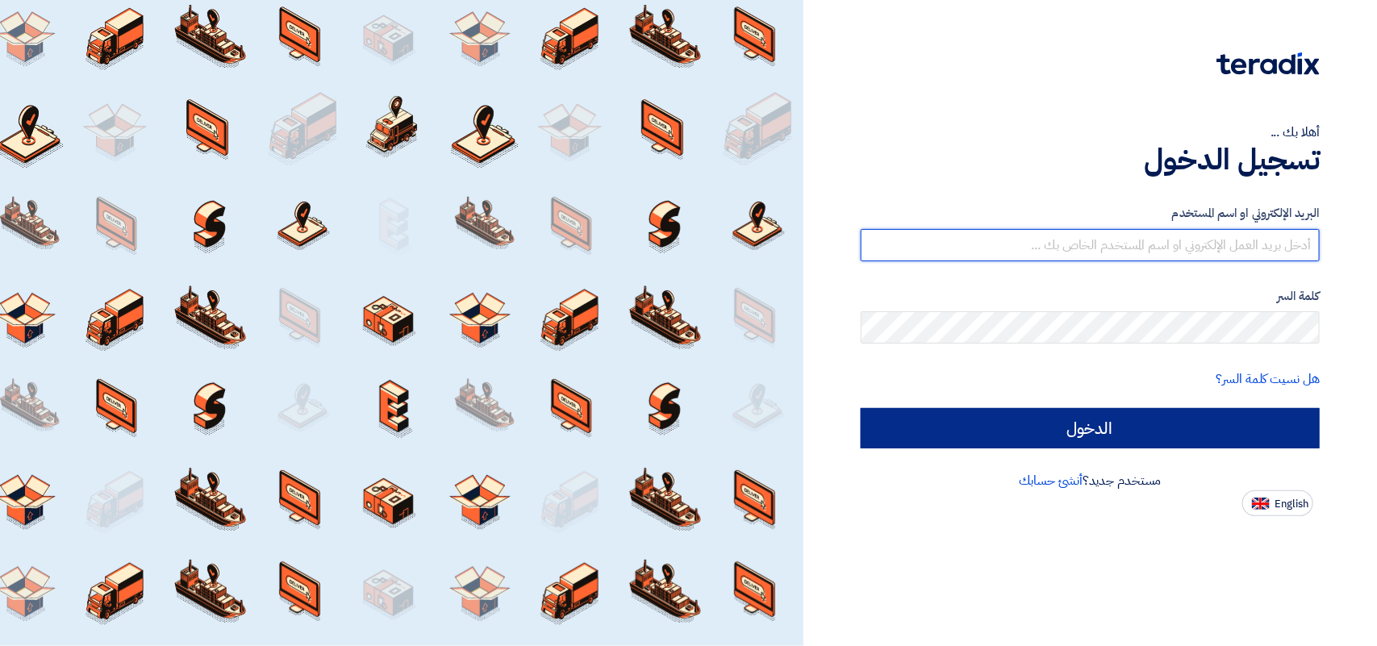
type input "[EMAIL_ADDRESS][DOMAIN_NAME]"
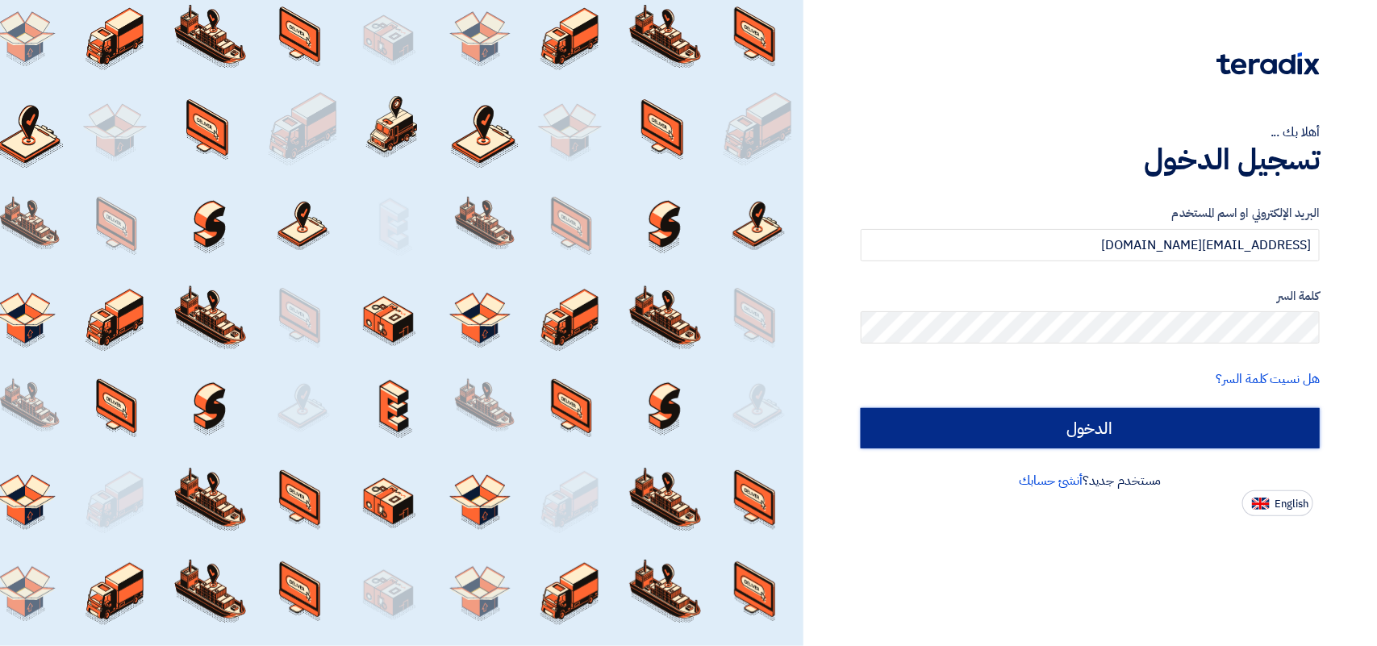
click at [1094, 428] on input "الدخول" at bounding box center [1090, 428] width 459 height 40
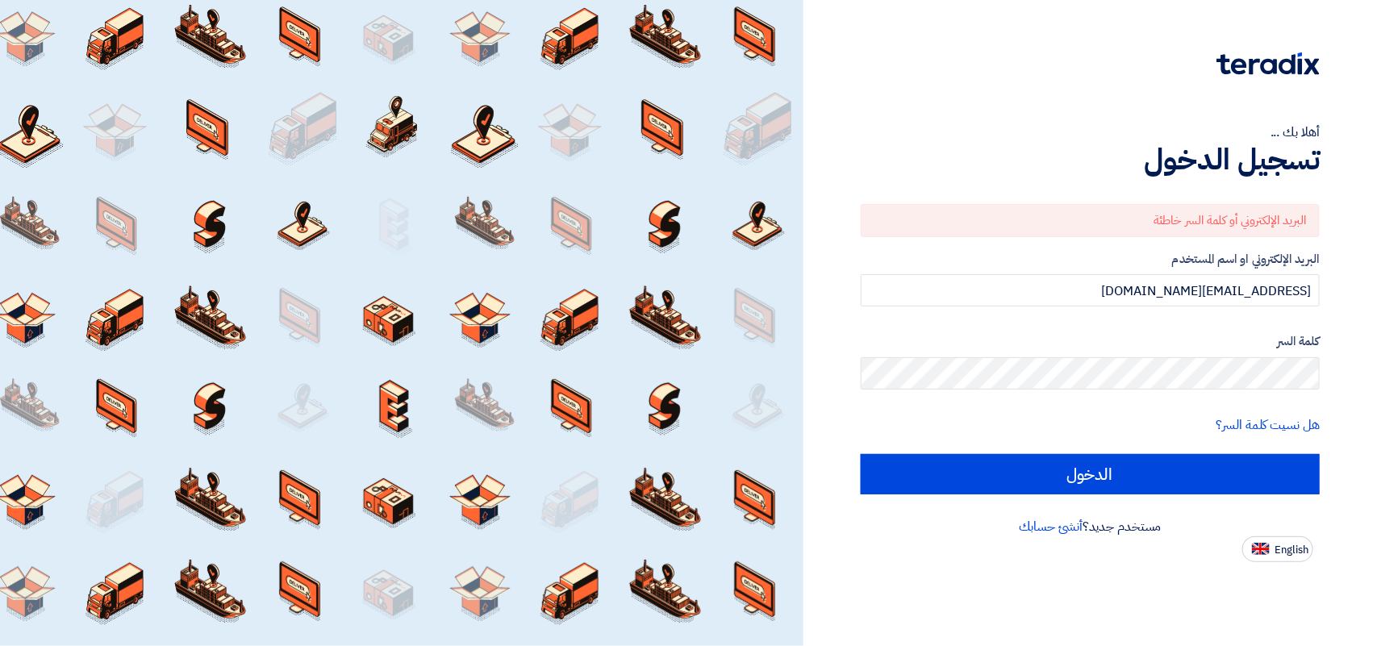
click at [1254, 549] on img at bounding box center [1261, 549] width 18 height 12
type input "Sign in"
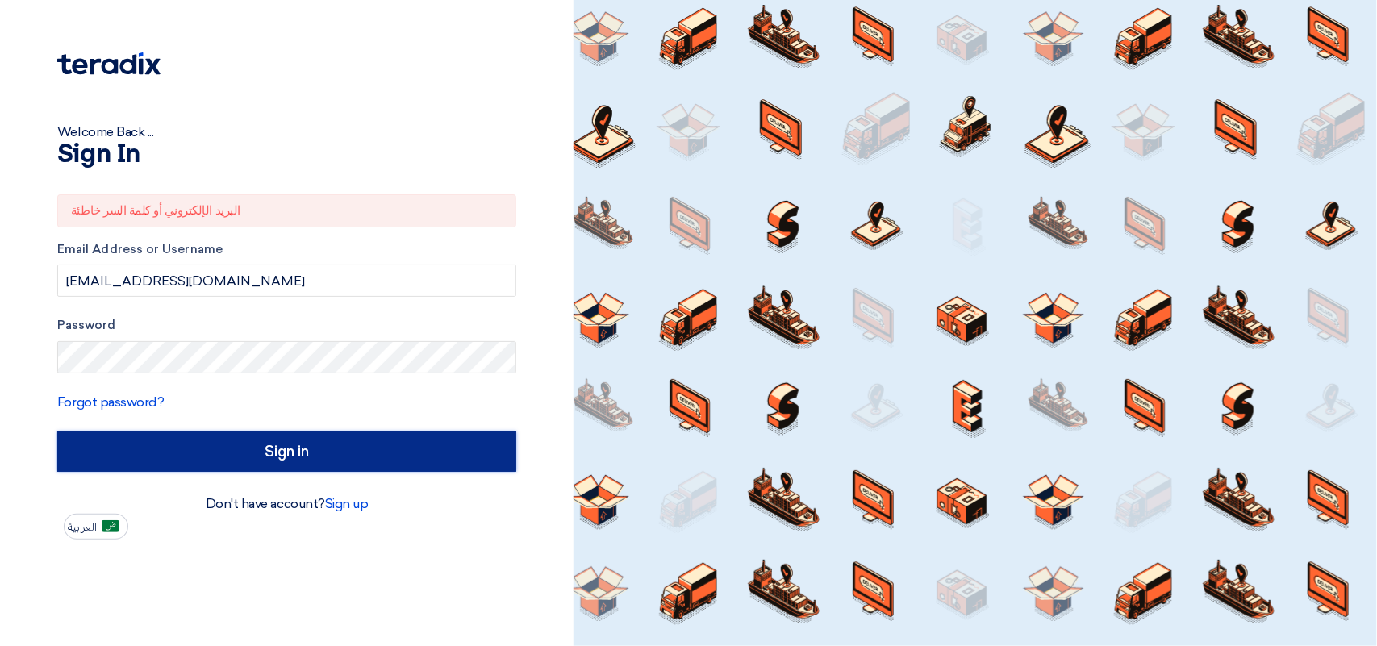
click at [158, 461] on input "Sign in" at bounding box center [286, 452] width 459 height 40
click at [147, 441] on input "Sign in" at bounding box center [286, 452] width 459 height 40
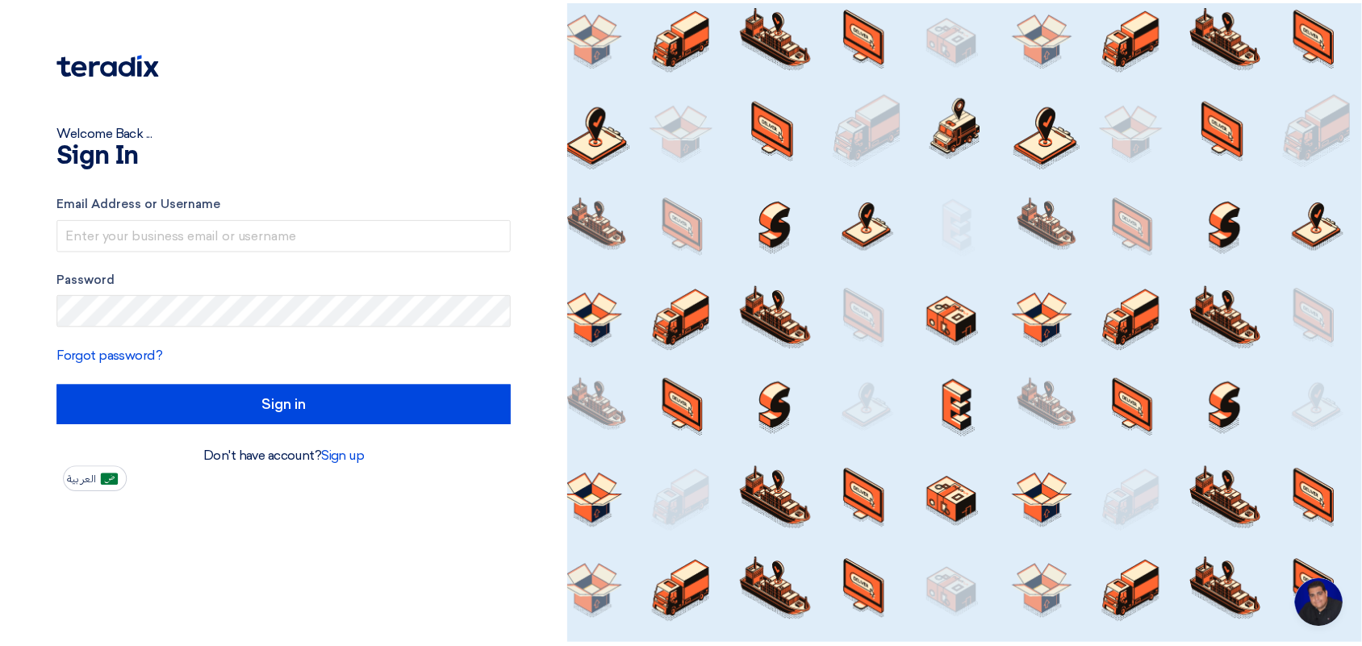
scroll to position [6, 0]
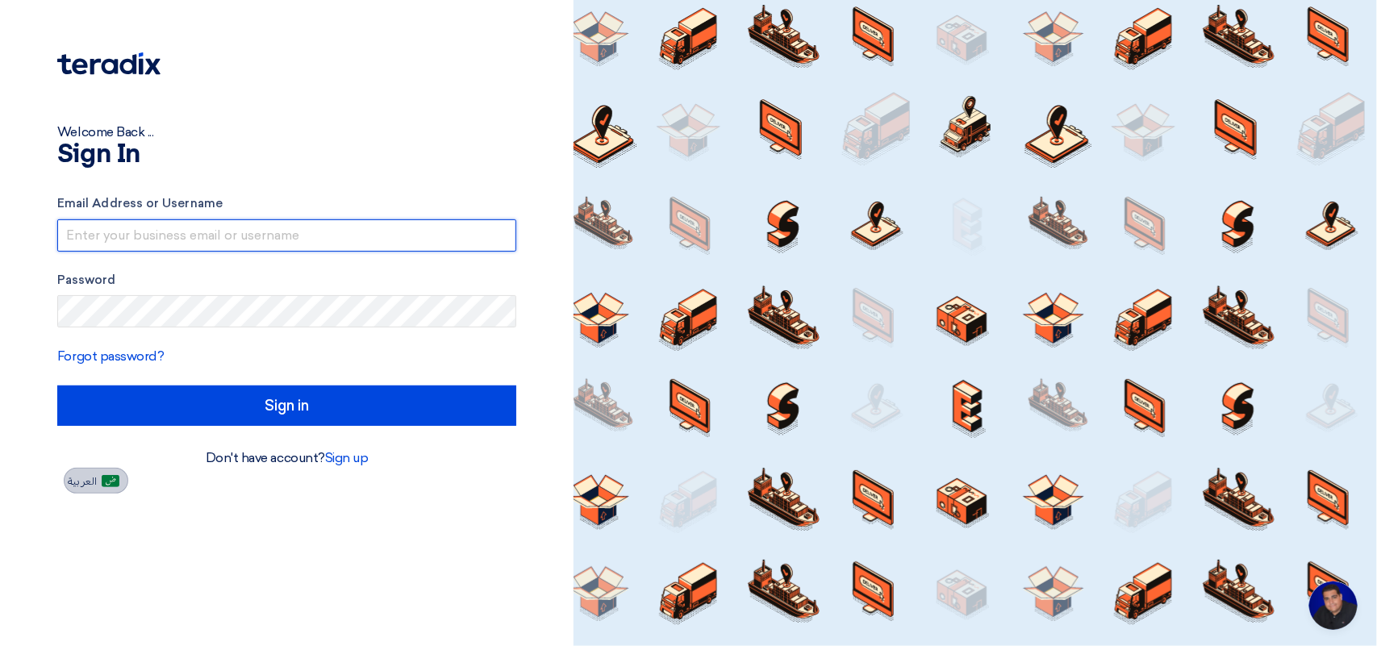
type input "[EMAIL_ADDRESS][DOMAIN_NAME]"
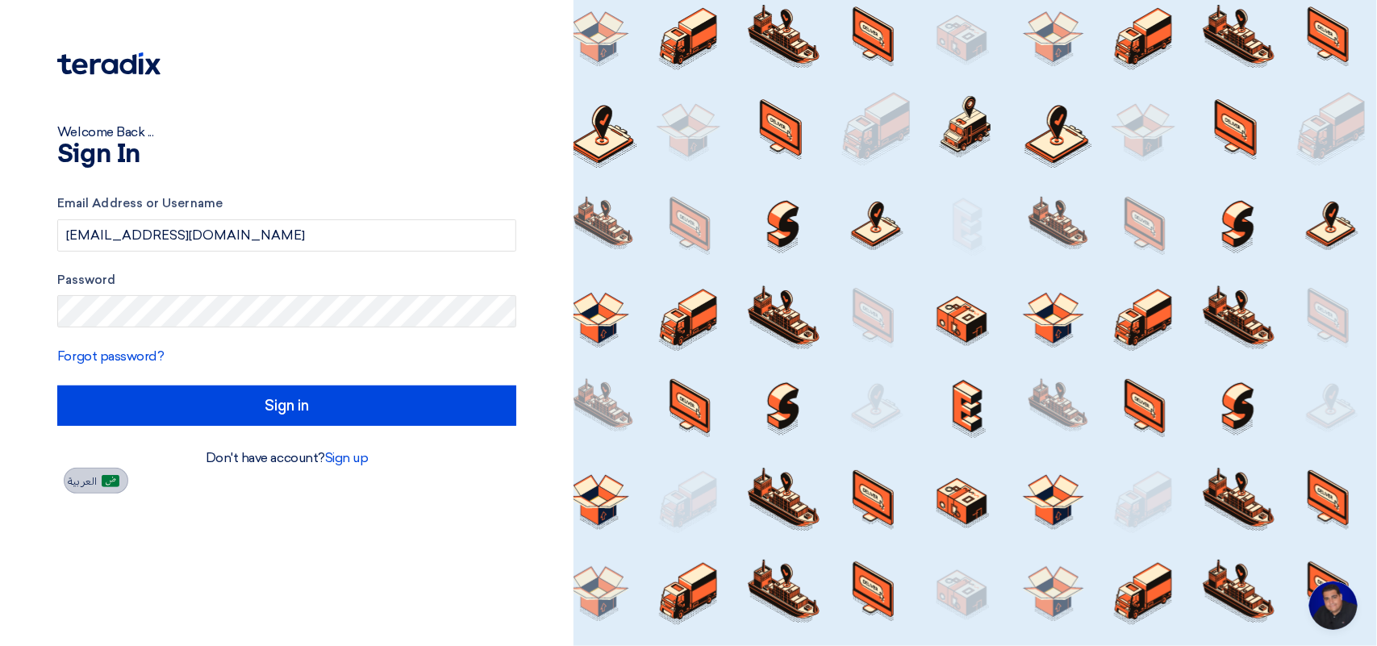
click at [106, 475] on img at bounding box center [111, 481] width 18 height 12
type input "الدخول"
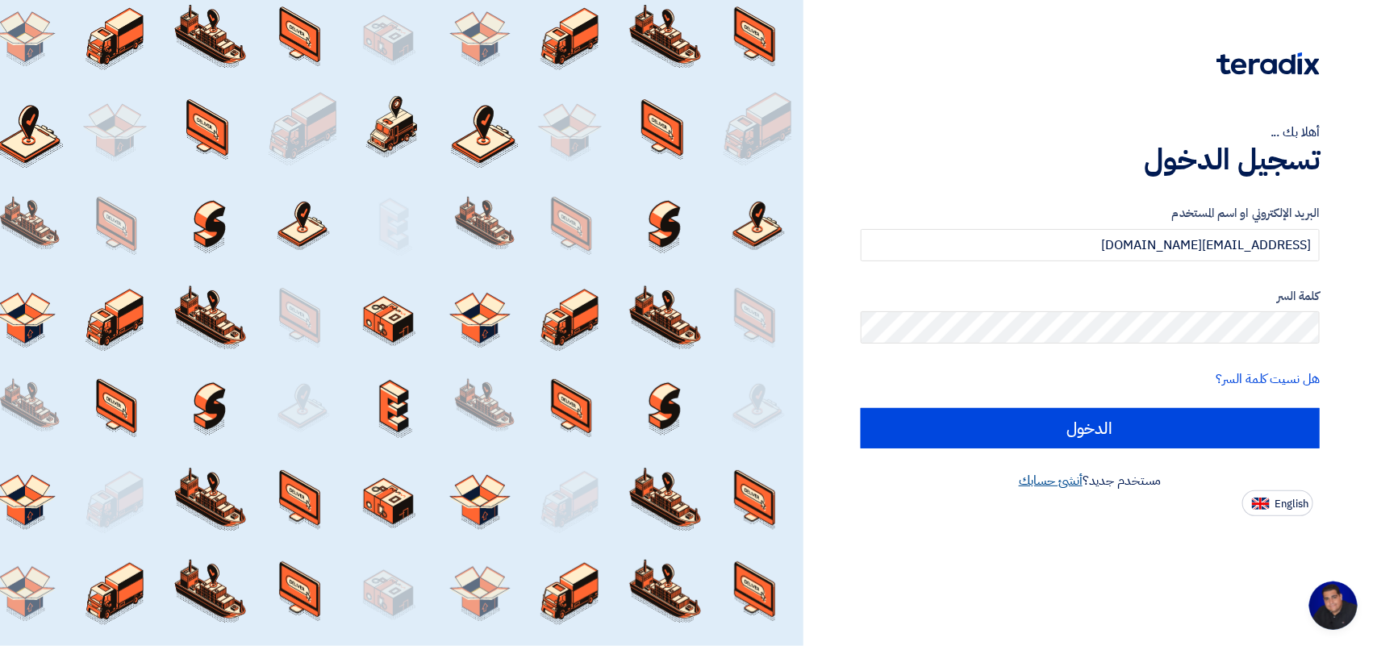
click at [1029, 485] on link "أنشئ حسابك" at bounding box center [1051, 480] width 64 height 19
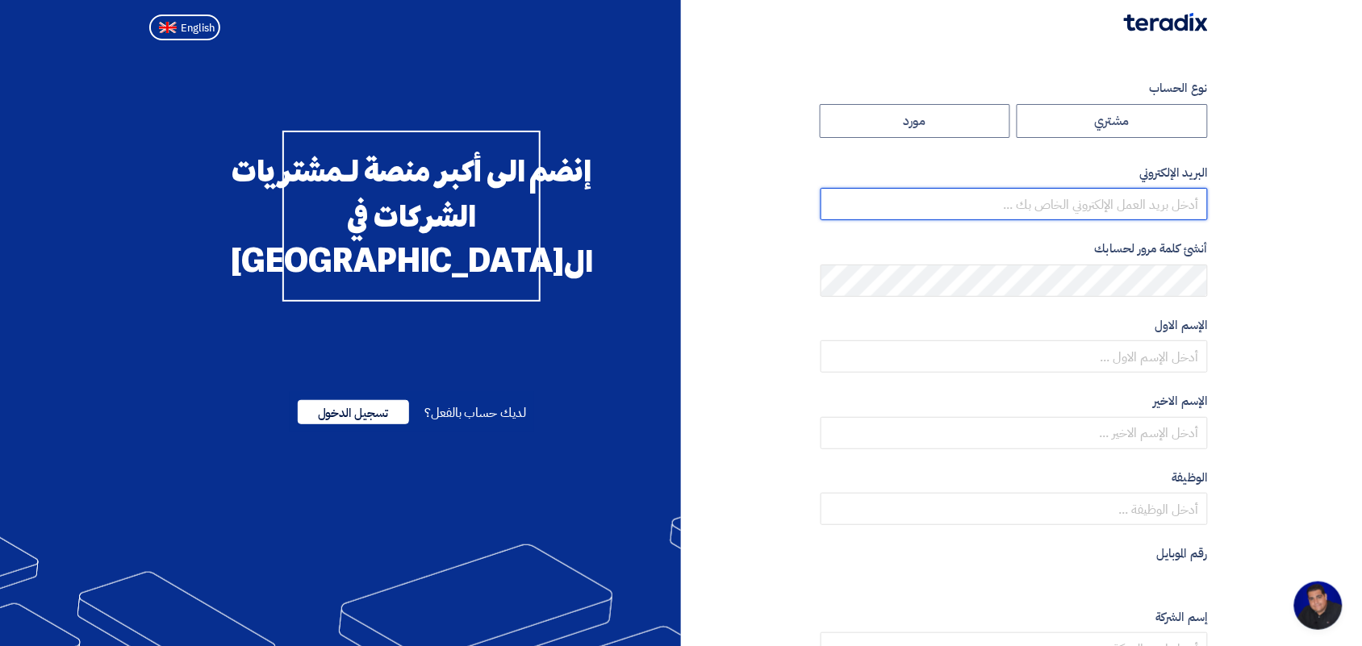
type input "[EMAIL_ADDRESS][DOMAIN_NAME]"
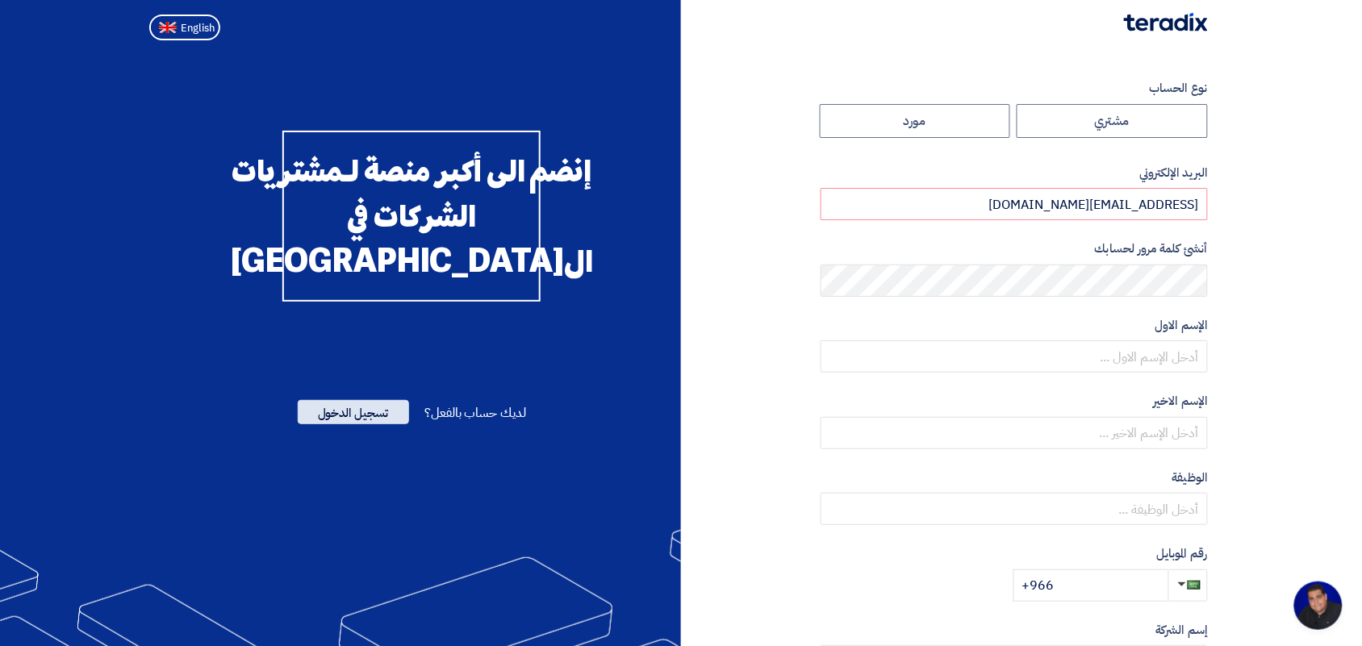
click at [386, 424] on span "تسجيل الدخول" at bounding box center [353, 412] width 111 height 24
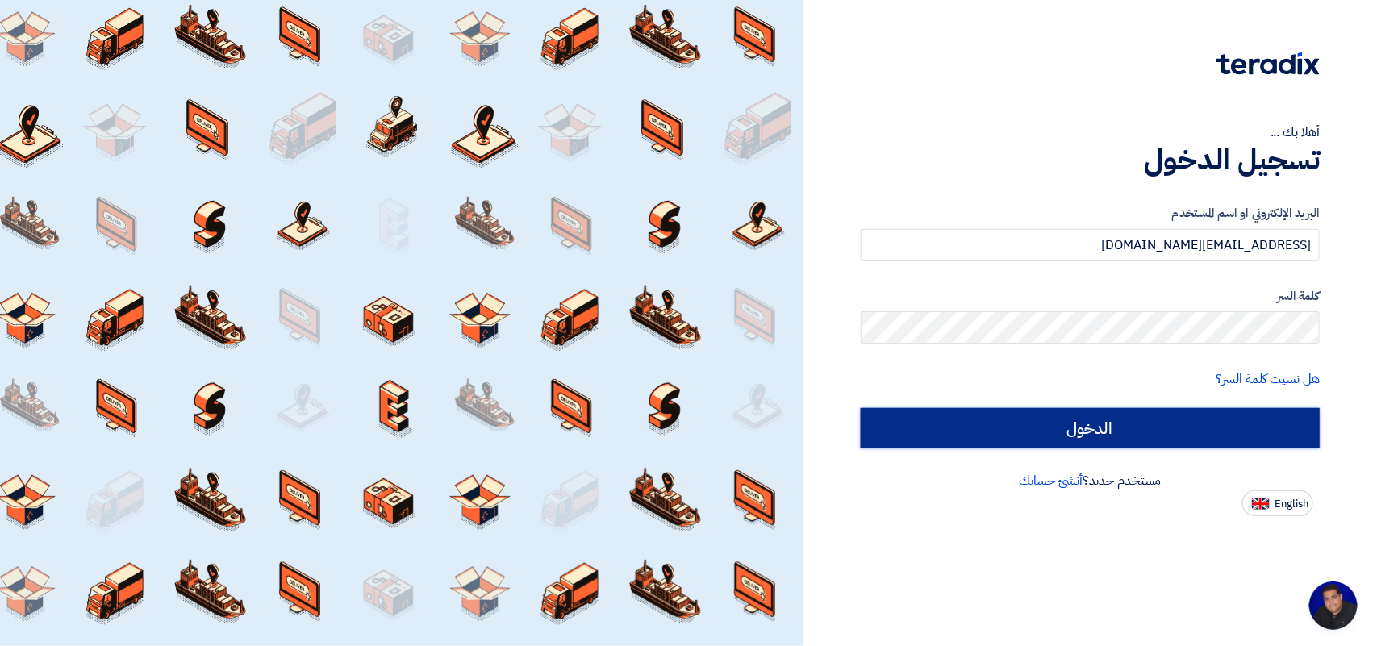
click at [1190, 432] on input "الدخول" at bounding box center [1090, 428] width 459 height 40
